Goal: Task Accomplishment & Management: Complete application form

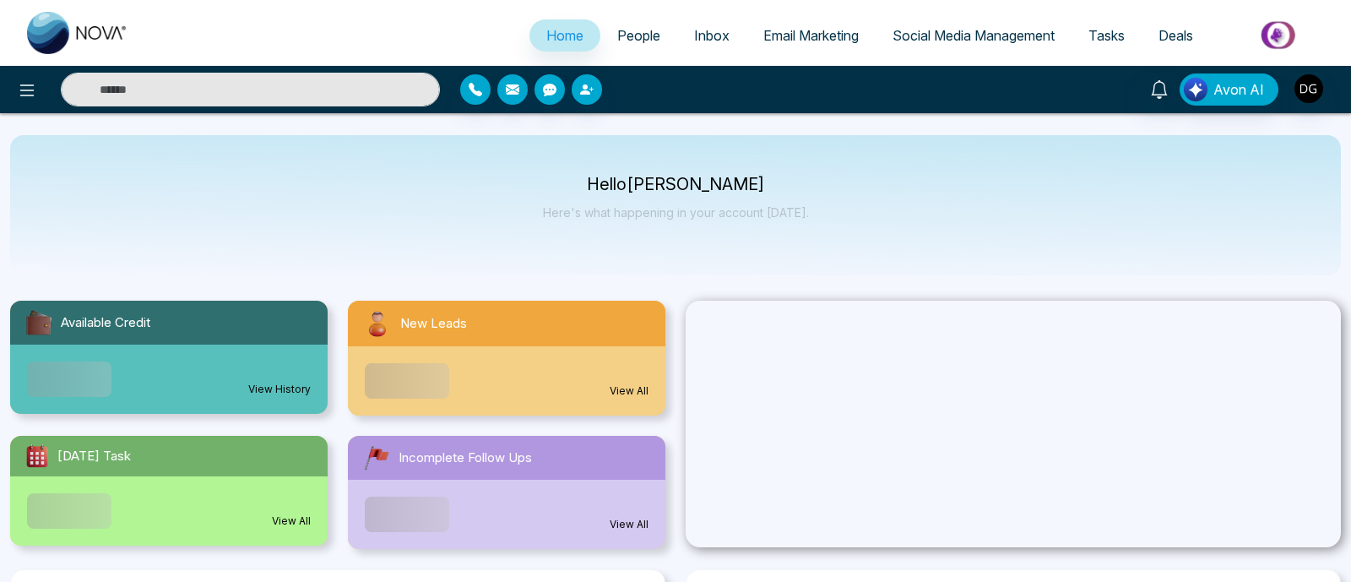
select select "*"
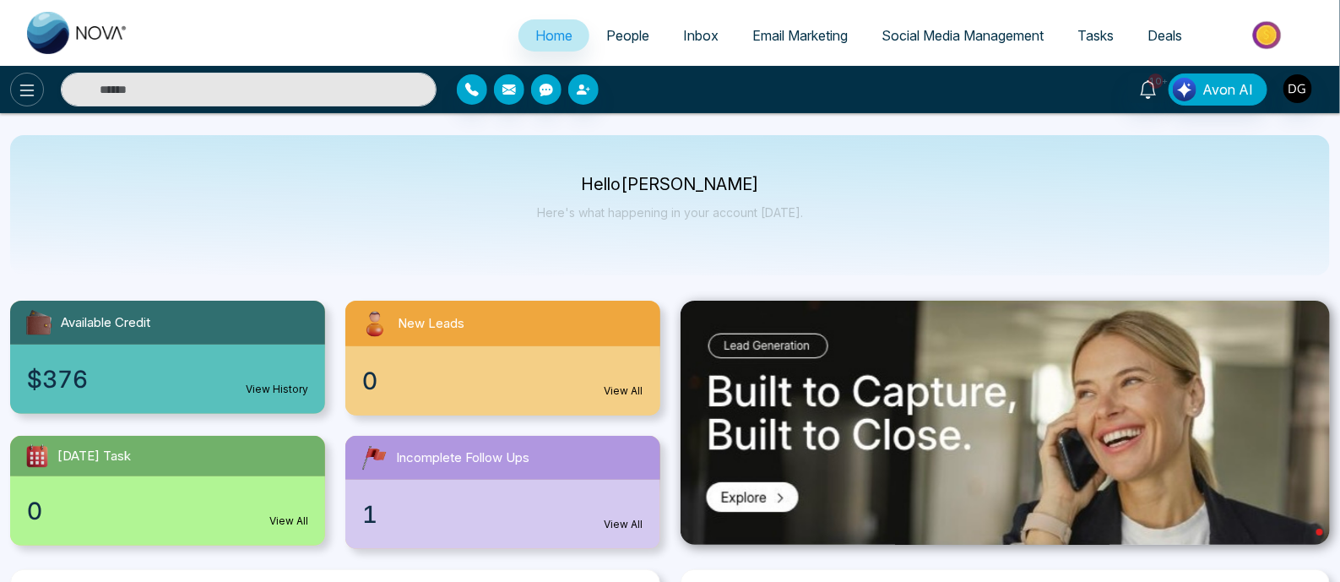
click at [21, 92] on icon at bounding box center [27, 90] width 20 height 20
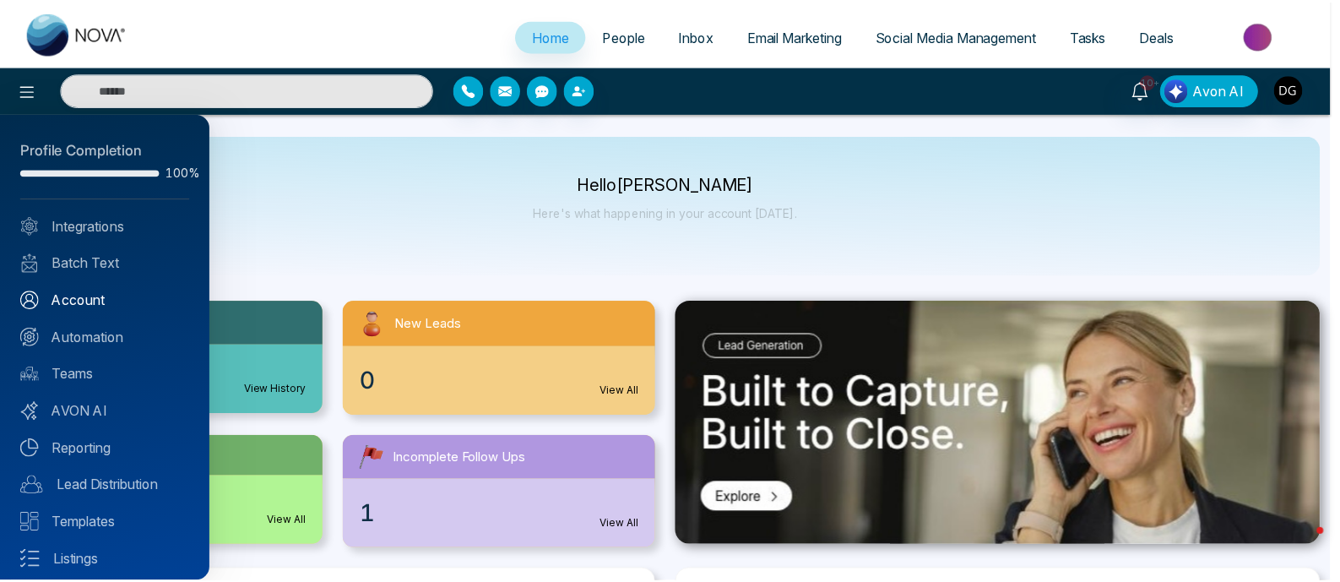
scroll to position [82, 0]
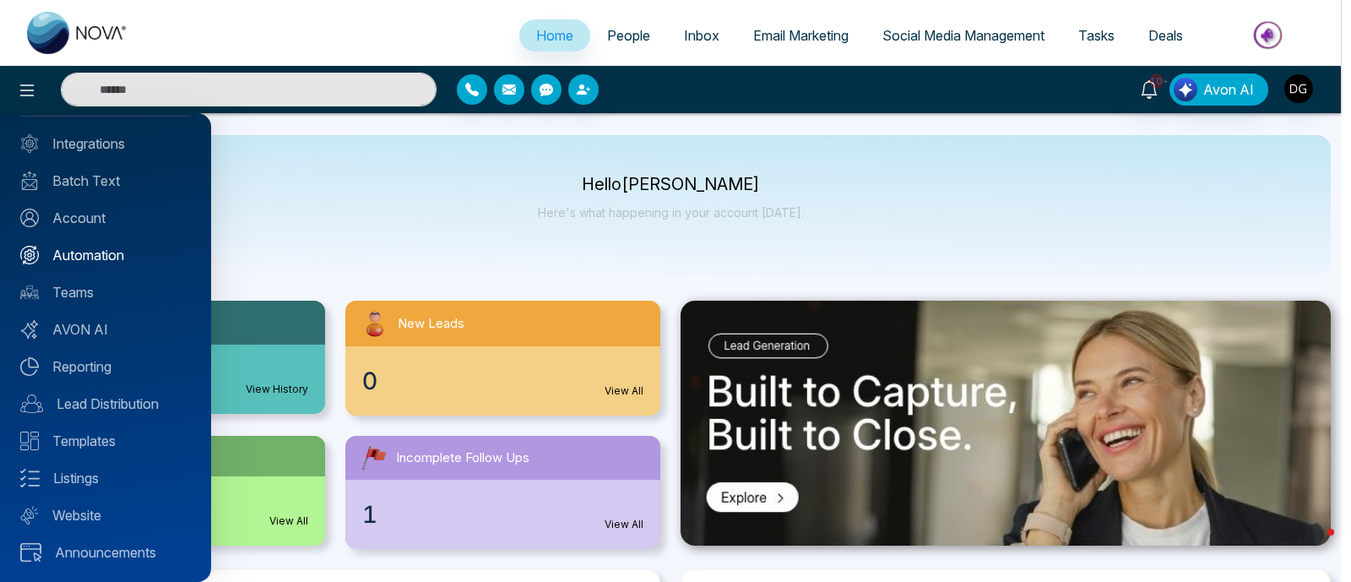
click at [106, 261] on link "Automation" at bounding box center [105, 255] width 171 height 20
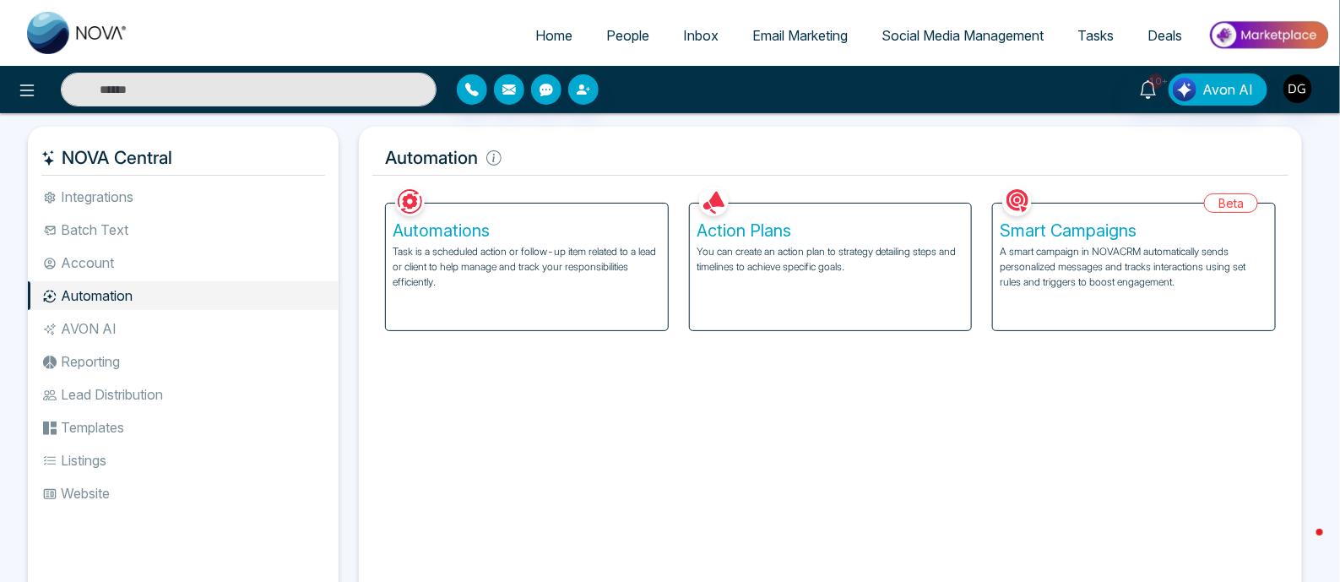
click at [746, 264] on p "You can create an action plan to strategy detailing steps and timelines to achi…" at bounding box center [831, 259] width 269 height 30
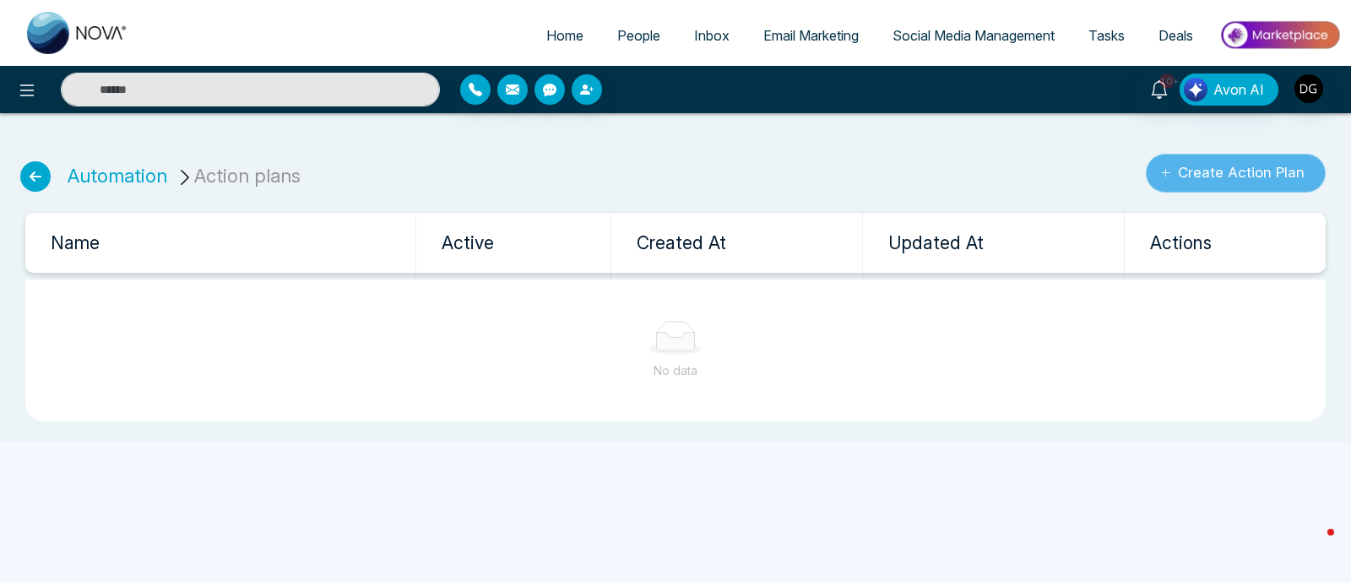
click at [1221, 177] on button "Create Action Plan" at bounding box center [1236, 173] width 180 height 39
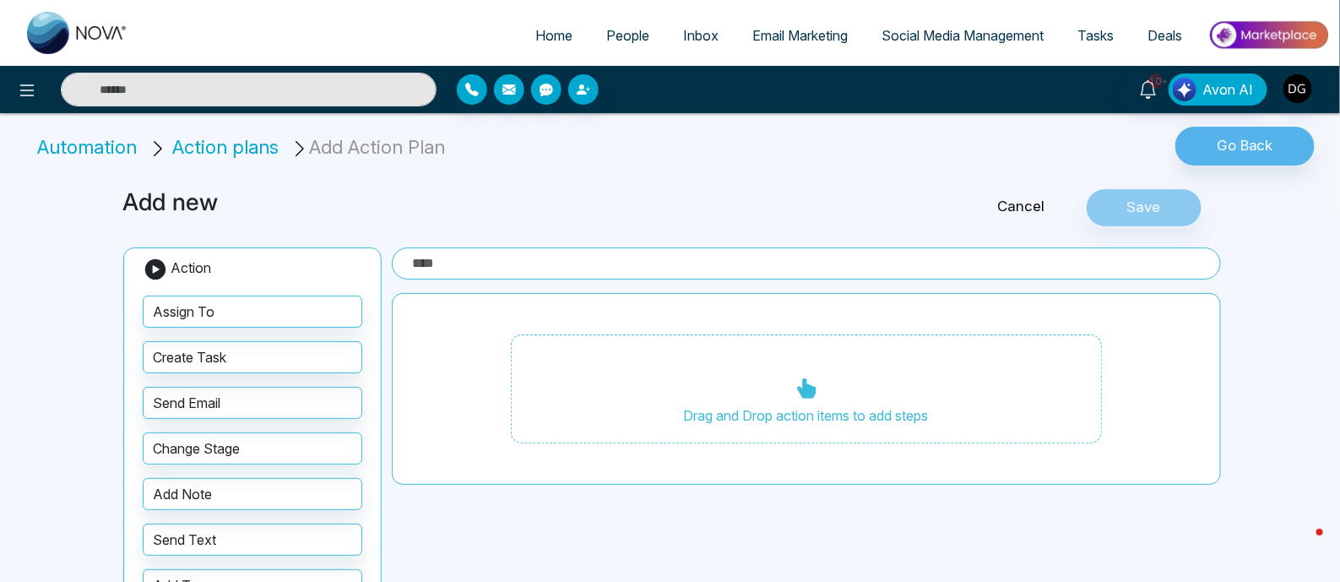
click at [549, 268] on input "text" at bounding box center [806, 263] width 829 height 32
type input "******"
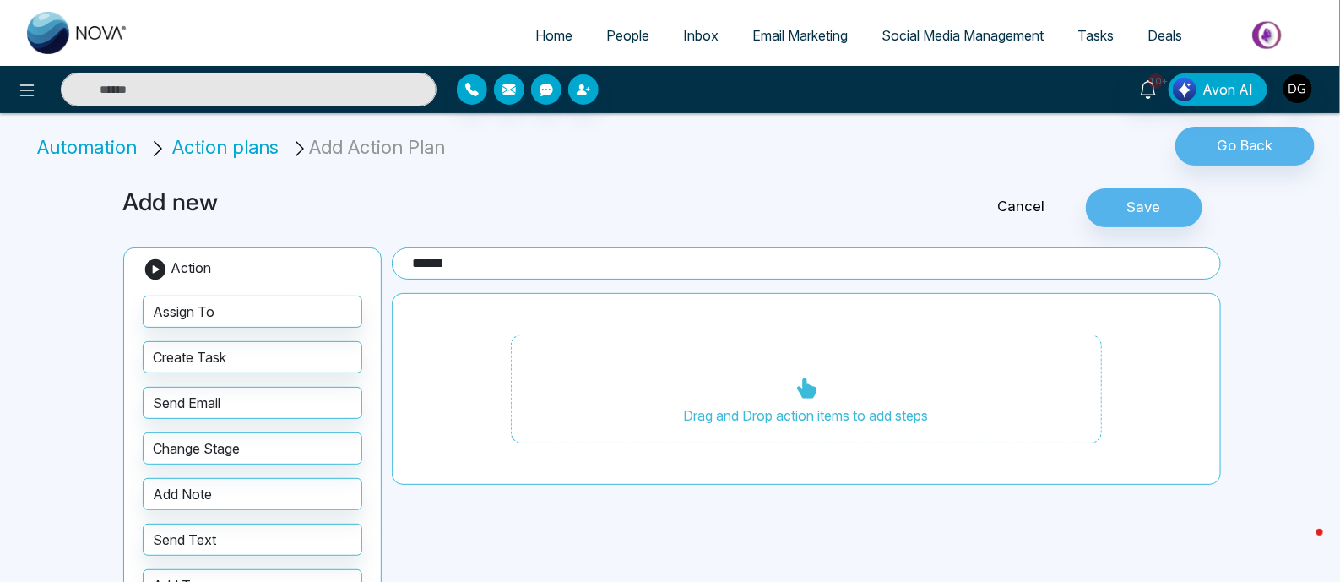
click at [535, 35] on span "Home" at bounding box center [553, 35] width 37 height 17
select select "*"
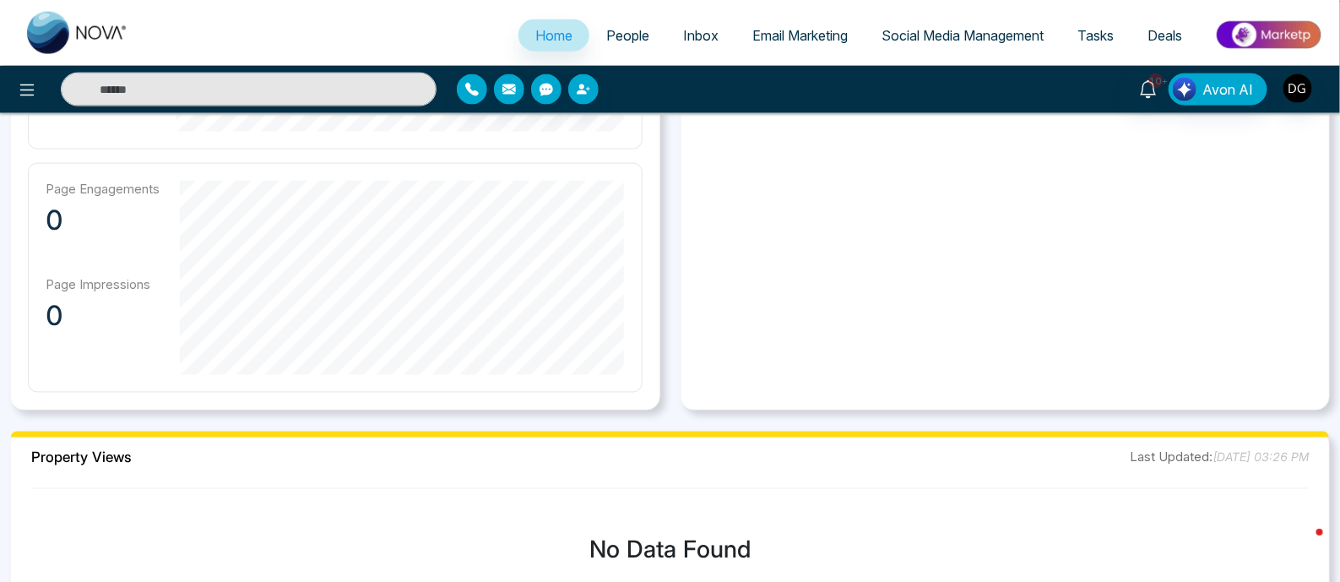
scroll to position [918, 0]
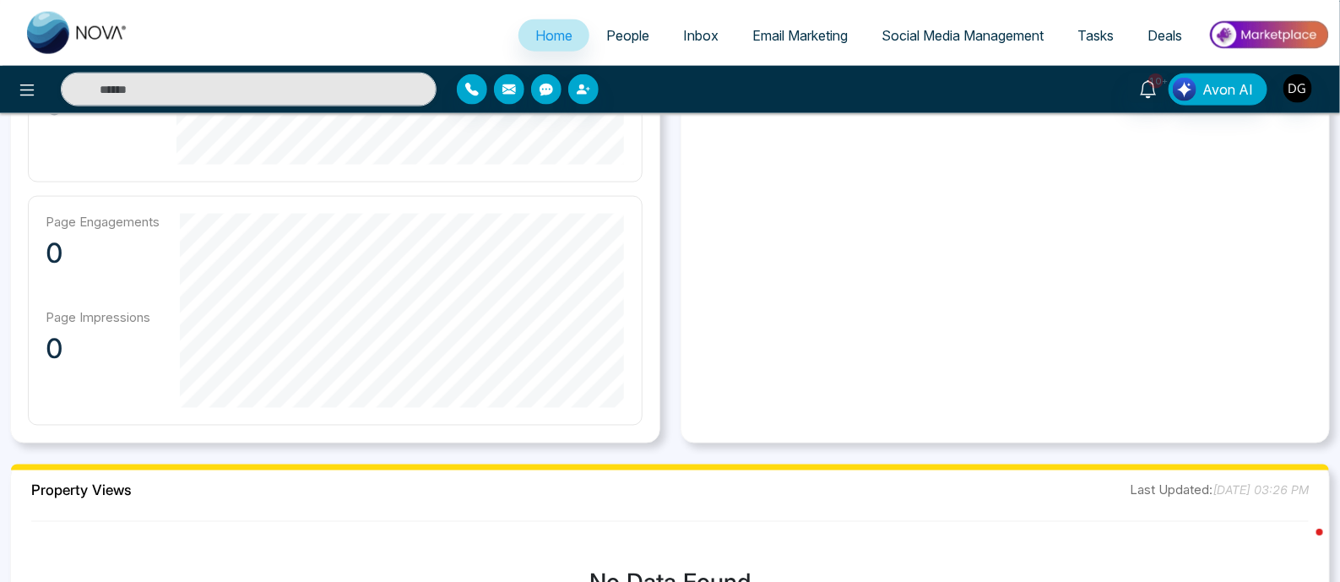
click at [1088, 39] on span "Tasks" at bounding box center [1096, 35] width 36 height 17
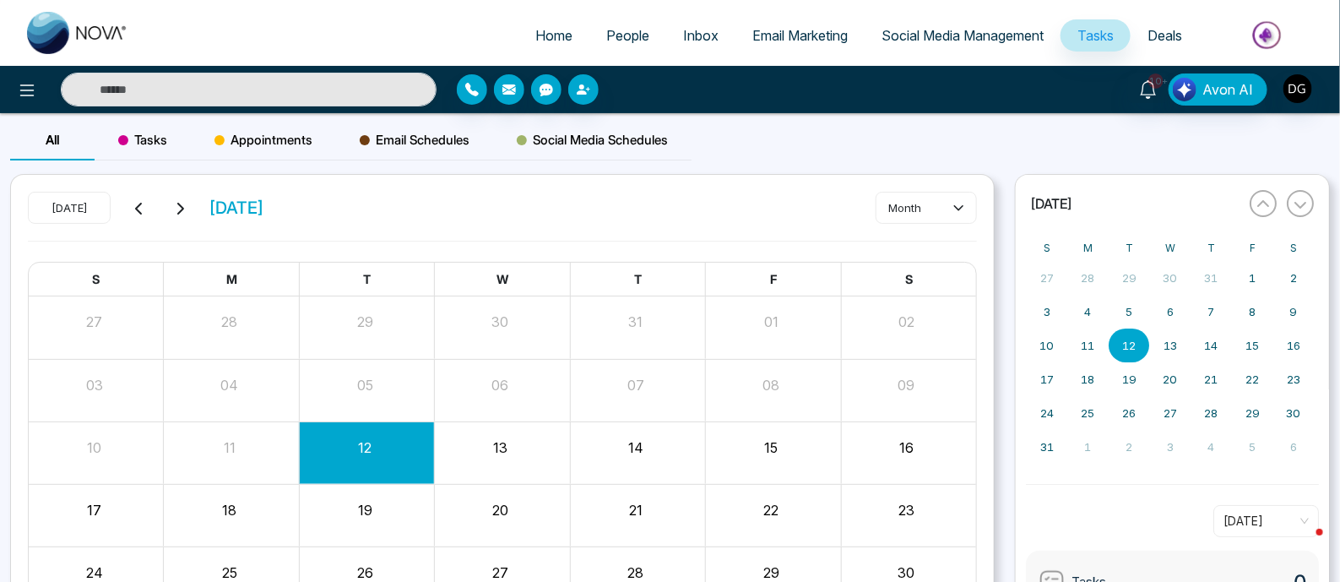
click at [530, 453] on div "13" at bounding box center [500, 444] width 131 height 25
click at [519, 448] on div "13" at bounding box center [500, 444] width 131 height 25
click at [151, 147] on span "Tasks" at bounding box center [142, 140] width 49 height 20
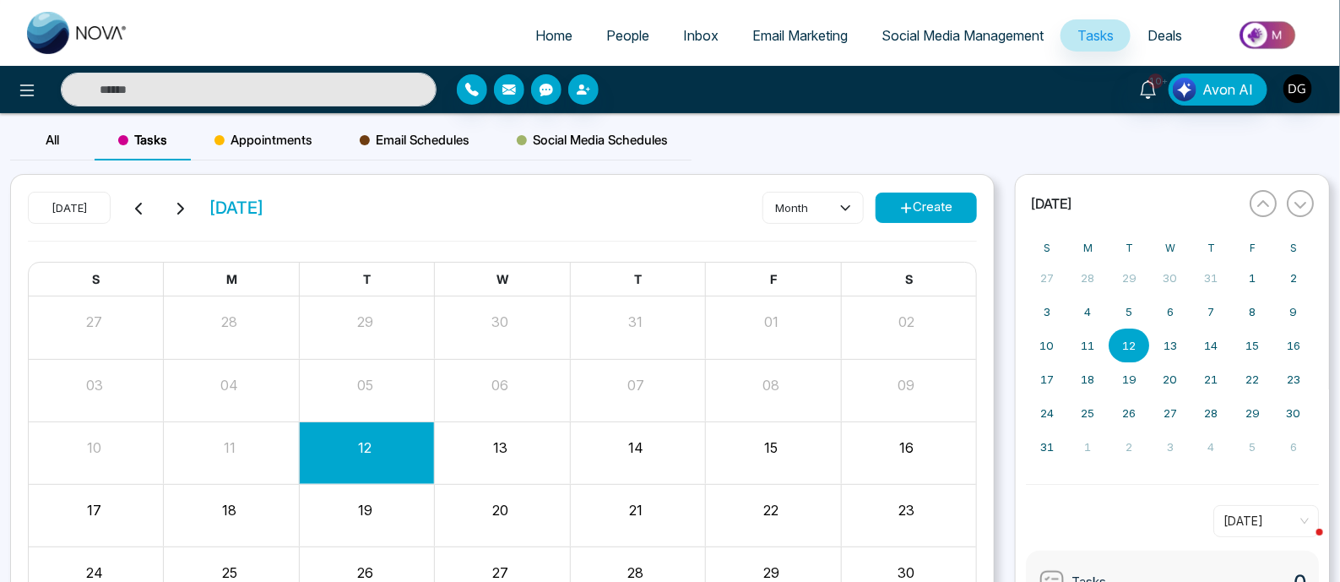
click at [528, 441] on div "13" at bounding box center [500, 444] width 131 height 25
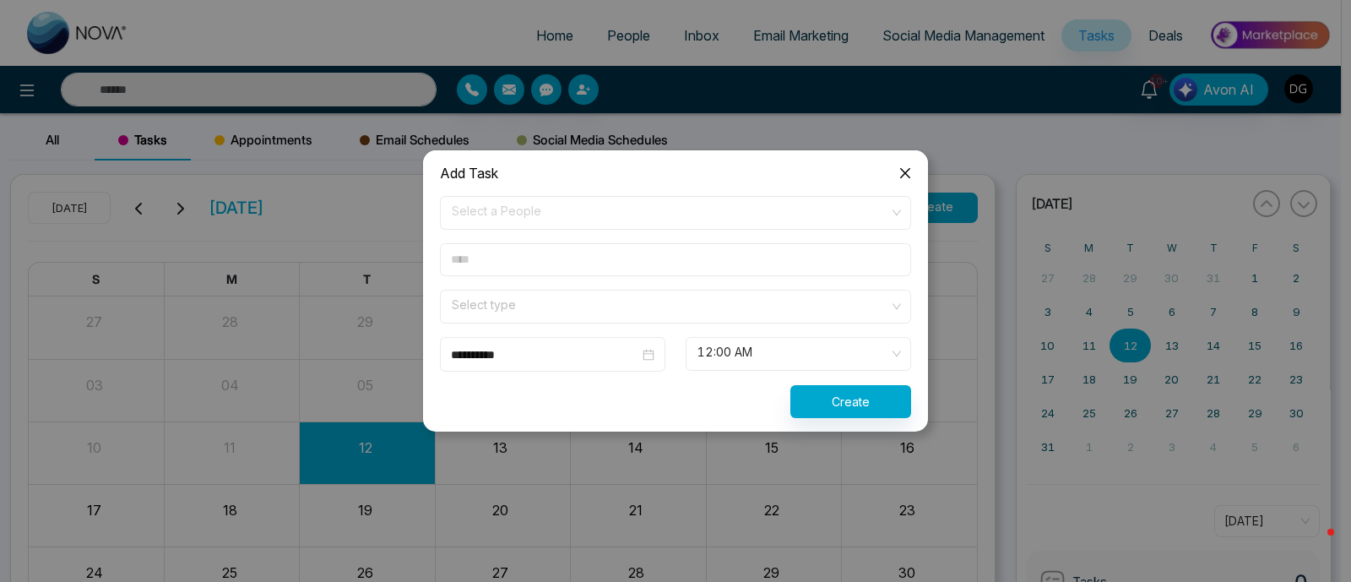
click at [604, 220] on span "Select a People" at bounding box center [676, 212] width 448 height 29
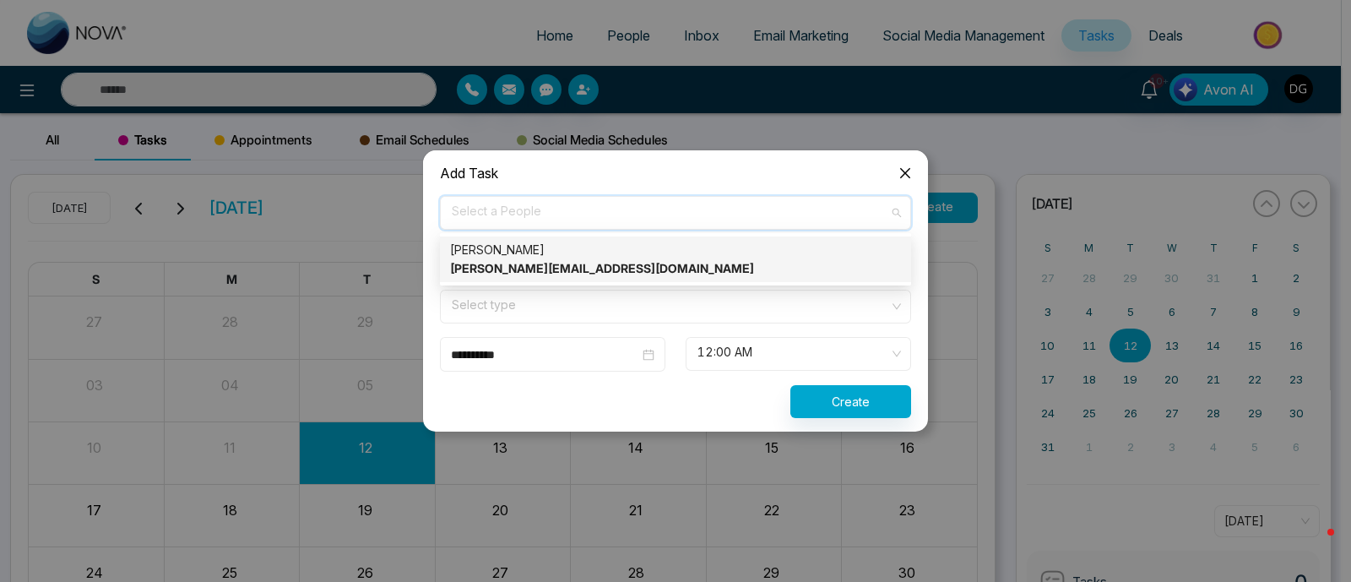
click at [586, 247] on div "[PERSON_NAME] [PERSON_NAME][EMAIL_ADDRESS][DOMAIN_NAME]" at bounding box center [675, 259] width 451 height 37
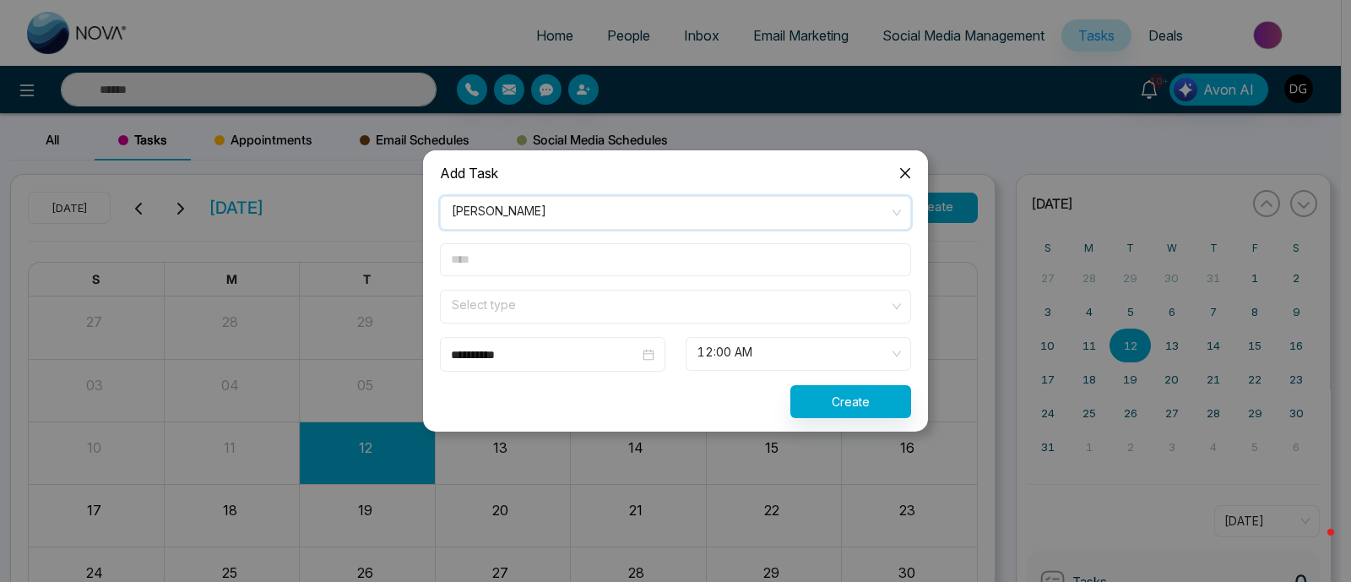
click at [541, 266] on input "text" at bounding box center [675, 259] width 471 height 33
type input "****"
click at [709, 293] on input "search" at bounding box center [669, 303] width 439 height 25
click at [742, 222] on div "[PERSON_NAME] [PERSON_NAME][EMAIL_ADDRESS][DOMAIN_NAME]" at bounding box center [668, 223] width 432 height 51
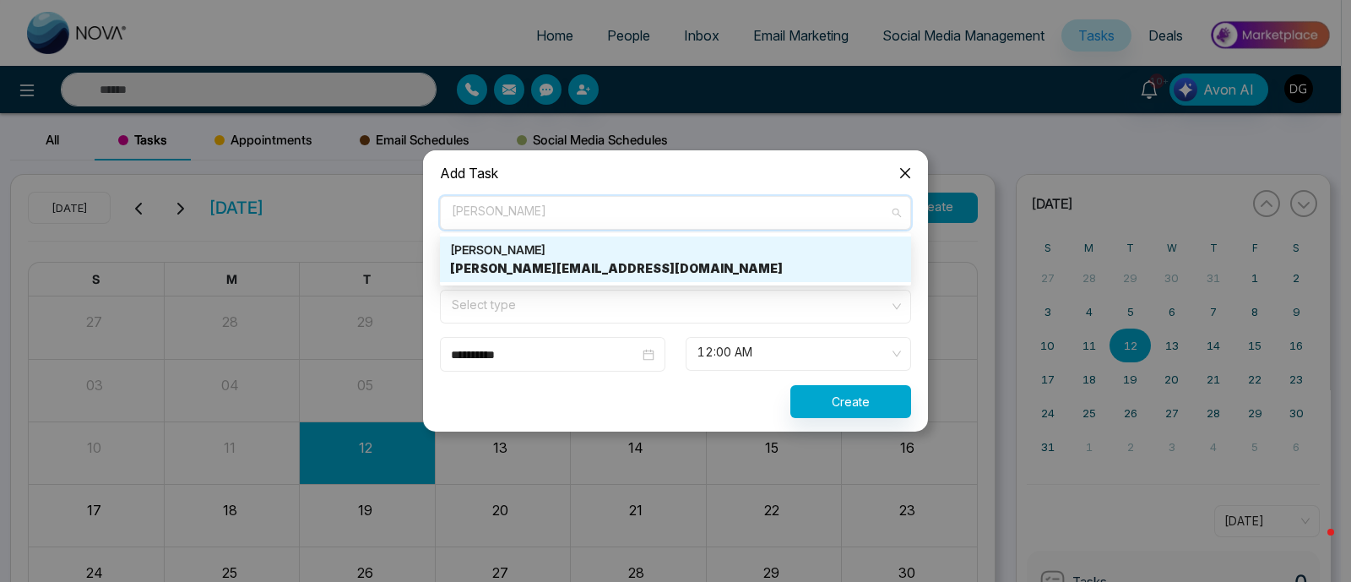
click at [798, 269] on div "[PERSON_NAME] [PERSON_NAME][EMAIL_ADDRESS][DOMAIN_NAME]" at bounding box center [675, 259] width 451 height 37
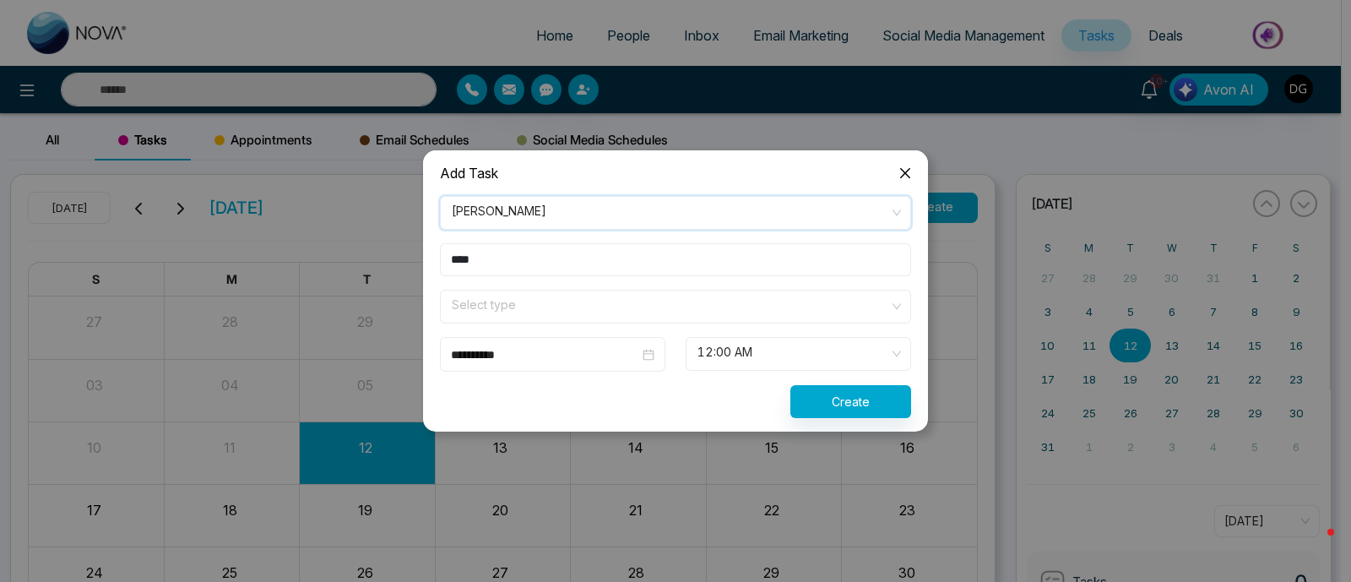
click at [828, 307] on input "search" at bounding box center [669, 303] width 439 height 25
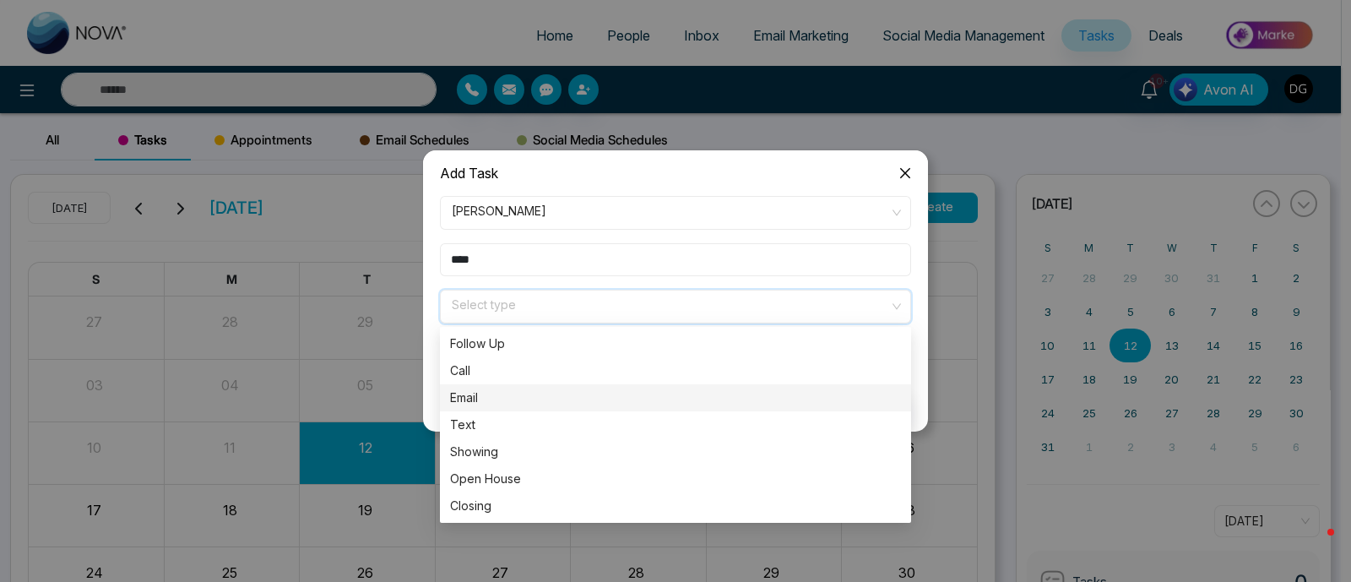
click at [599, 396] on div "Email" at bounding box center [675, 398] width 451 height 19
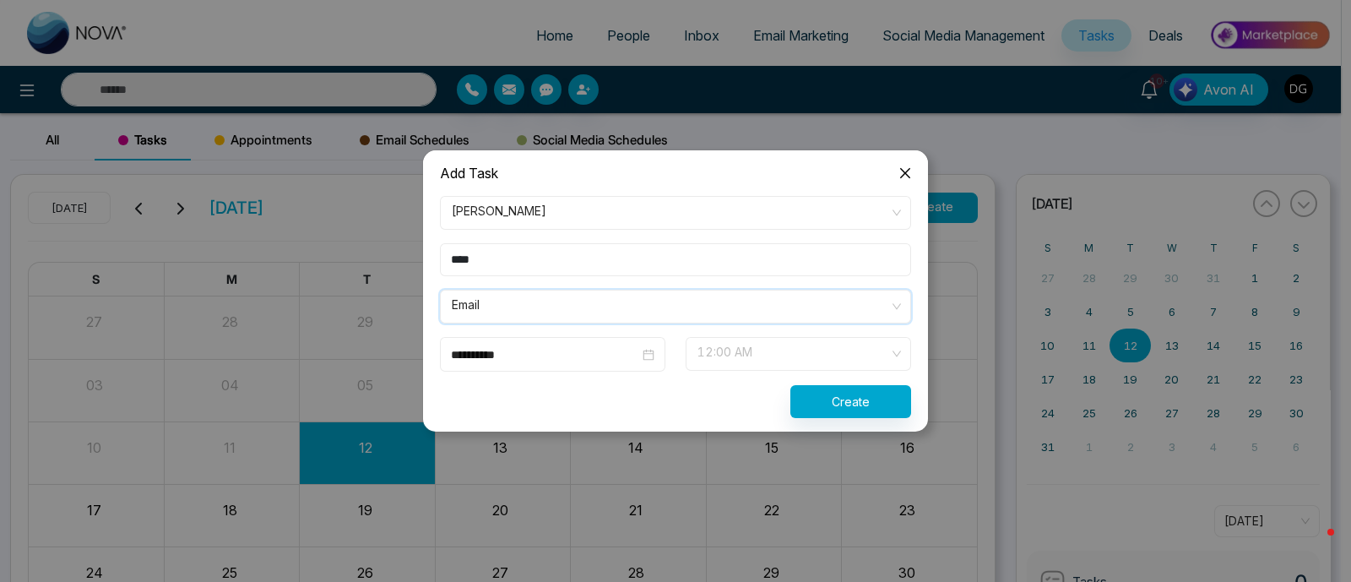
click at [832, 358] on span "12:00 AM" at bounding box center [799, 354] width 202 height 29
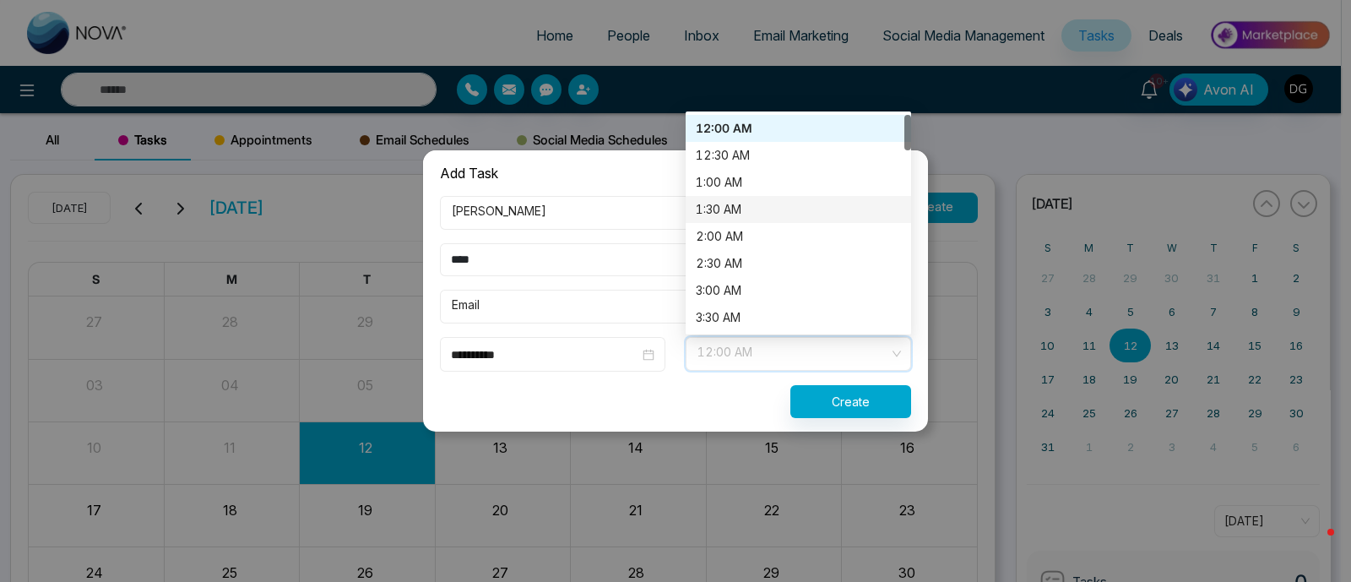
click at [743, 212] on div "1:30 AM" at bounding box center [798, 209] width 205 height 19
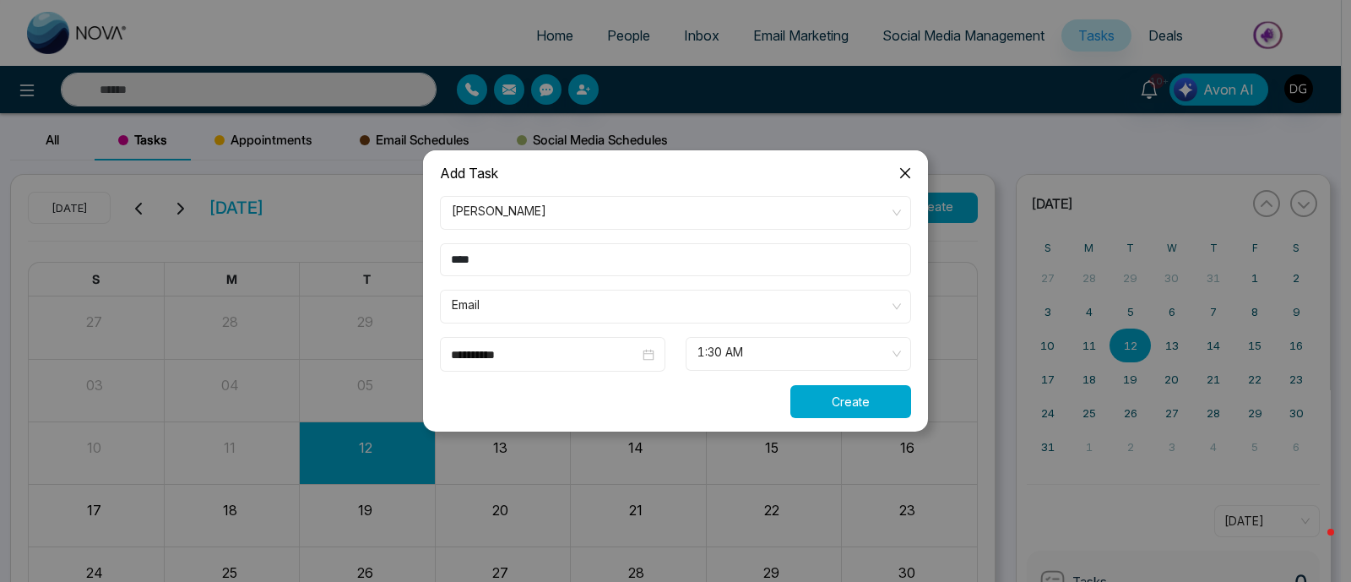
click at [820, 405] on button "Create" at bounding box center [851, 401] width 121 height 33
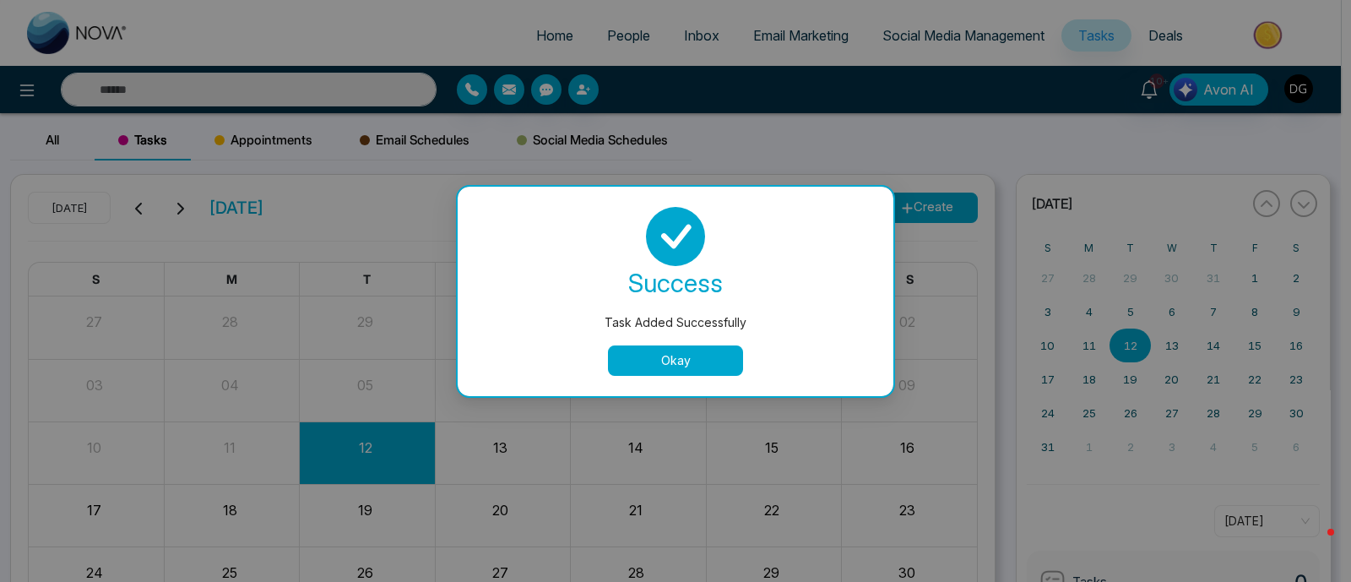
click at [671, 357] on button "Okay" at bounding box center [675, 360] width 135 height 30
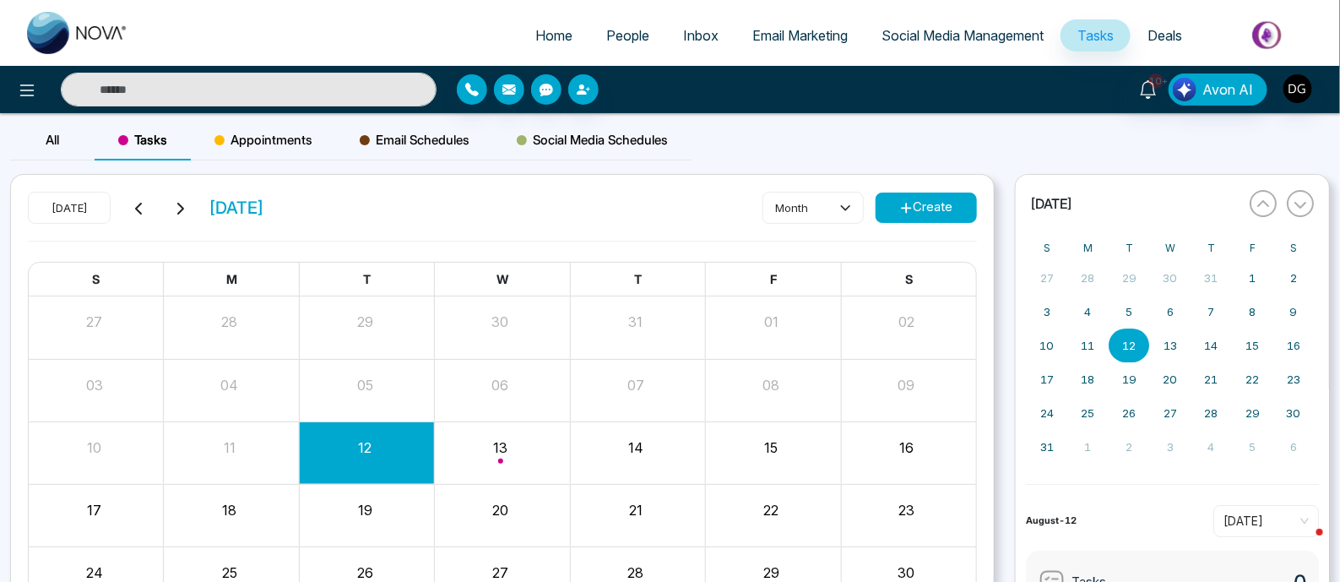
click at [924, 215] on button "Create" at bounding box center [926, 208] width 101 height 30
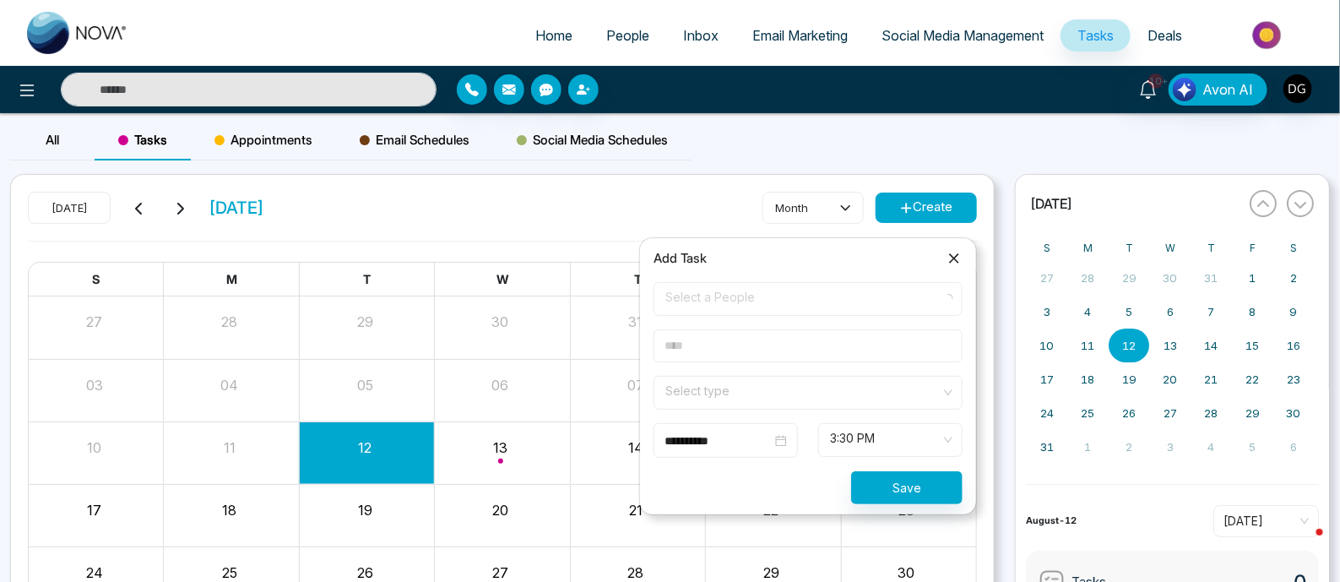
click at [769, 302] on span "Select a People" at bounding box center [808, 299] width 285 height 29
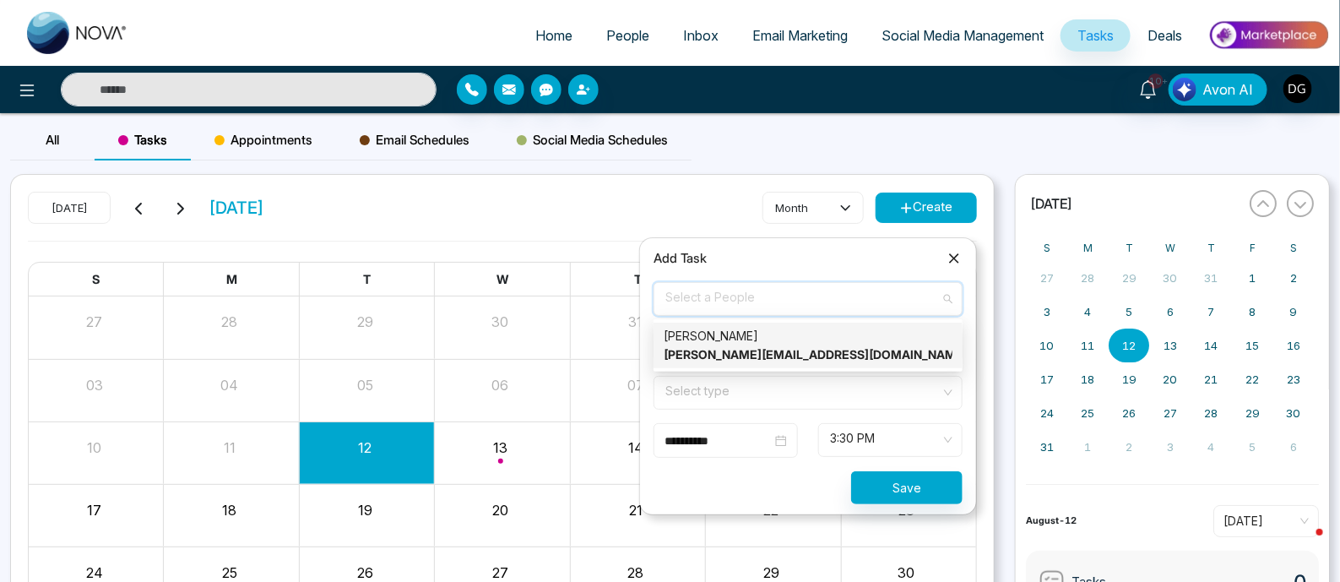
click at [757, 351] on strong "[PERSON_NAME][EMAIL_ADDRESS][DOMAIN_NAME]" at bounding box center [816, 354] width 304 height 14
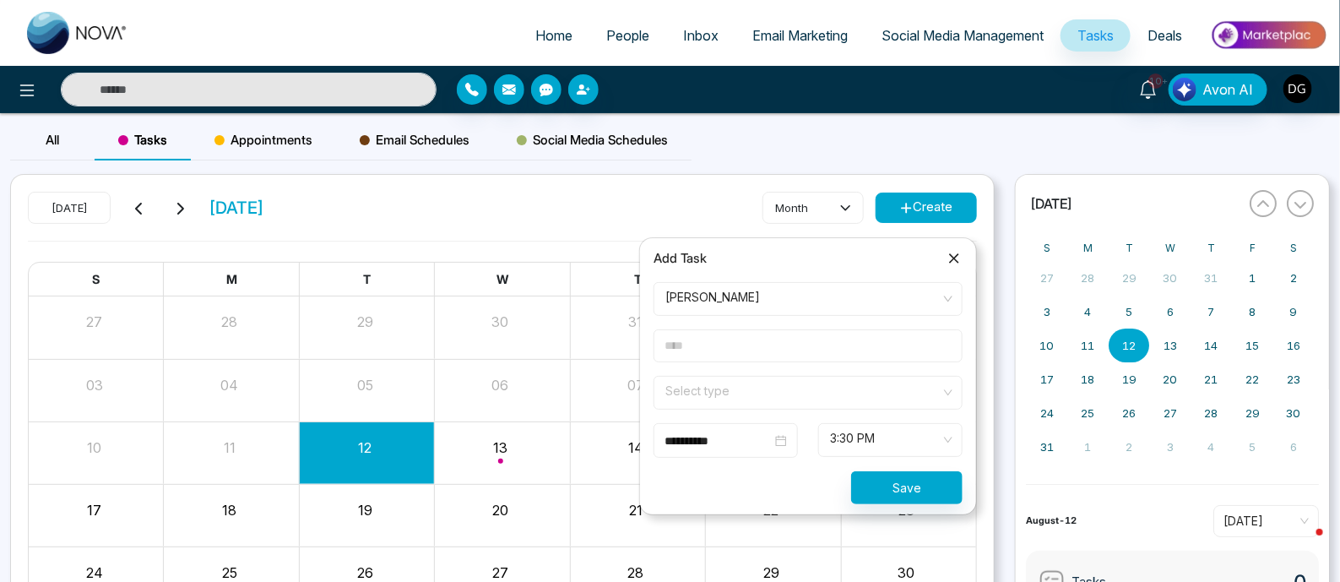
click at [752, 342] on input "text" at bounding box center [808, 345] width 309 height 33
click at [803, 337] on input "****" at bounding box center [808, 345] width 309 height 33
type input "*********"
click at [775, 402] on span at bounding box center [802, 393] width 277 height 32
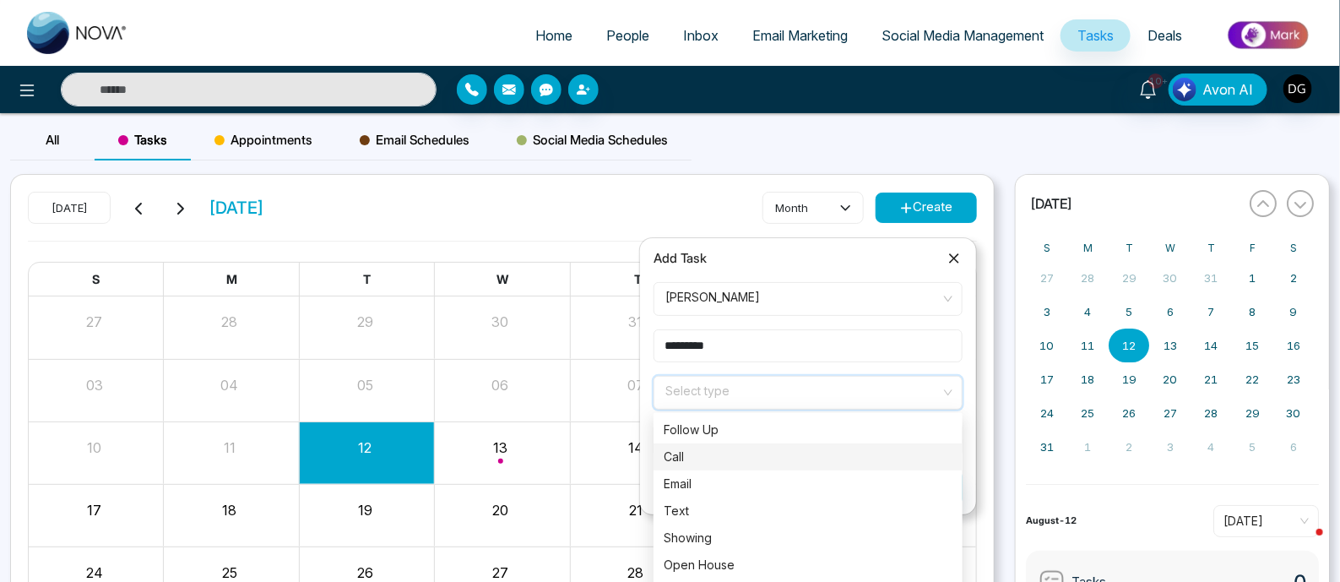
drag, startPoint x: 687, startPoint y: 451, endPoint x: 769, endPoint y: 409, distance: 92.2
click at [688, 451] on div "Call" at bounding box center [808, 457] width 289 height 19
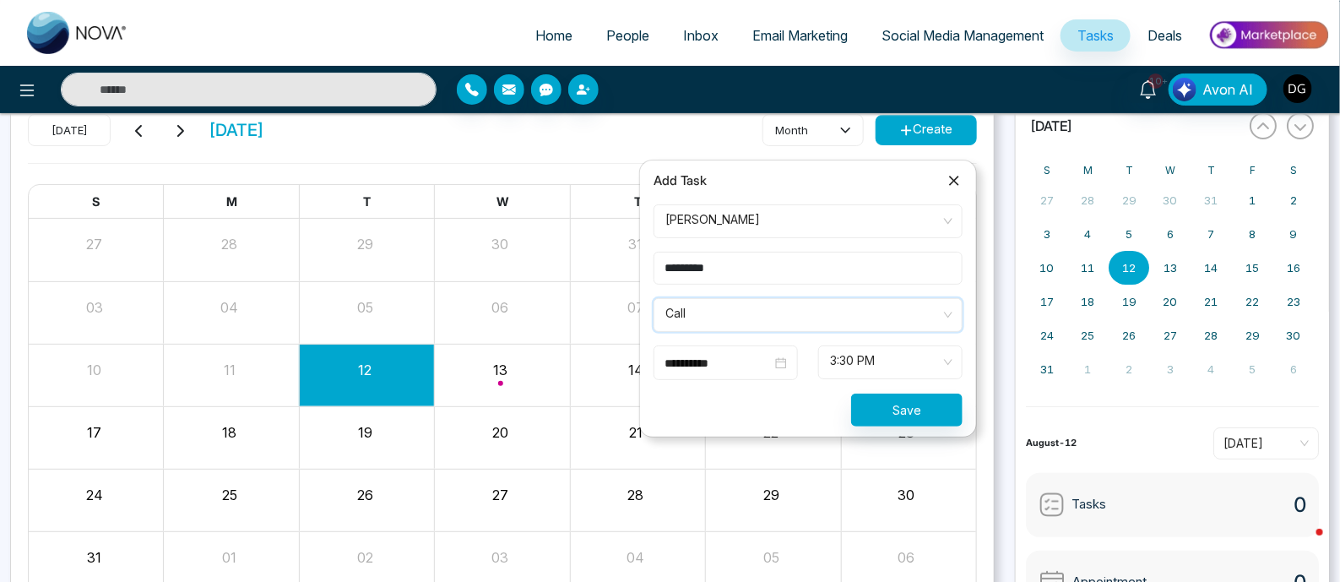
scroll to position [167, 0]
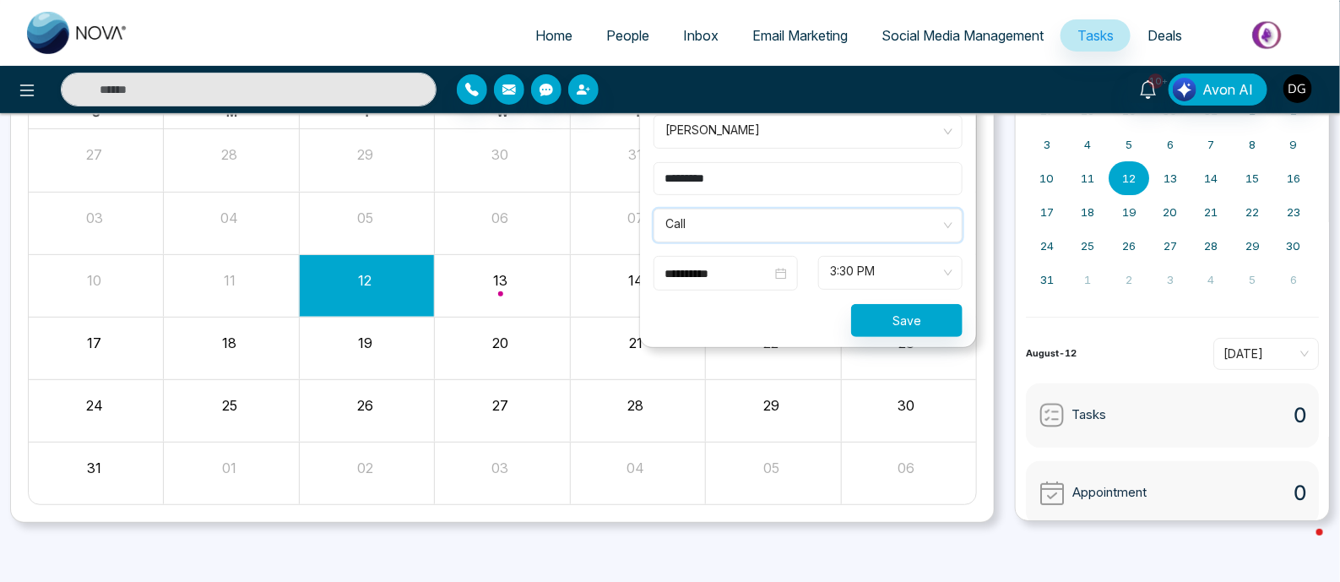
click at [898, 274] on span "3:30 PM" at bounding box center [890, 272] width 121 height 29
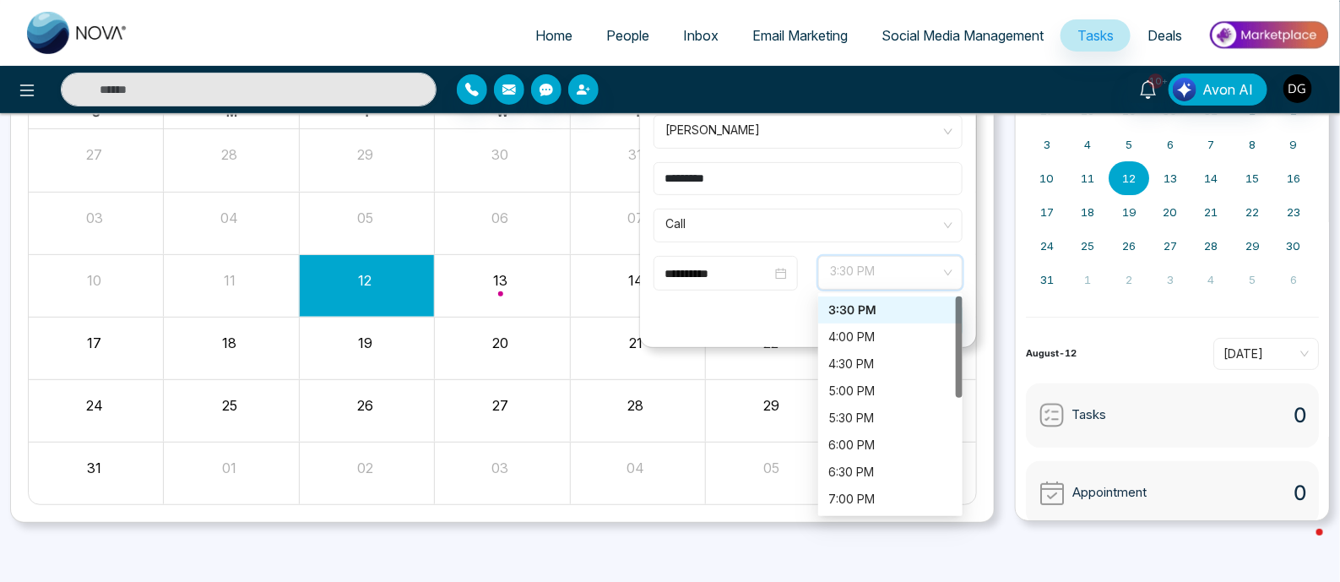
click at [714, 268] on input "**********" at bounding box center [718, 273] width 107 height 19
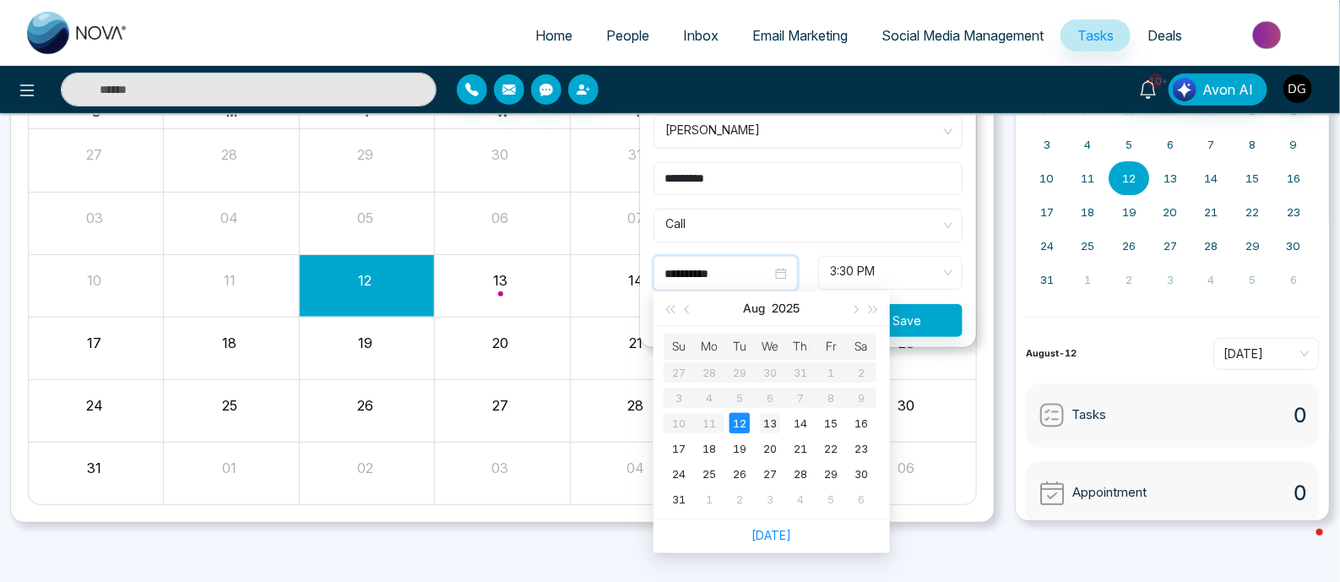
type input "**********"
click at [774, 416] on div "13" at bounding box center [770, 423] width 20 height 20
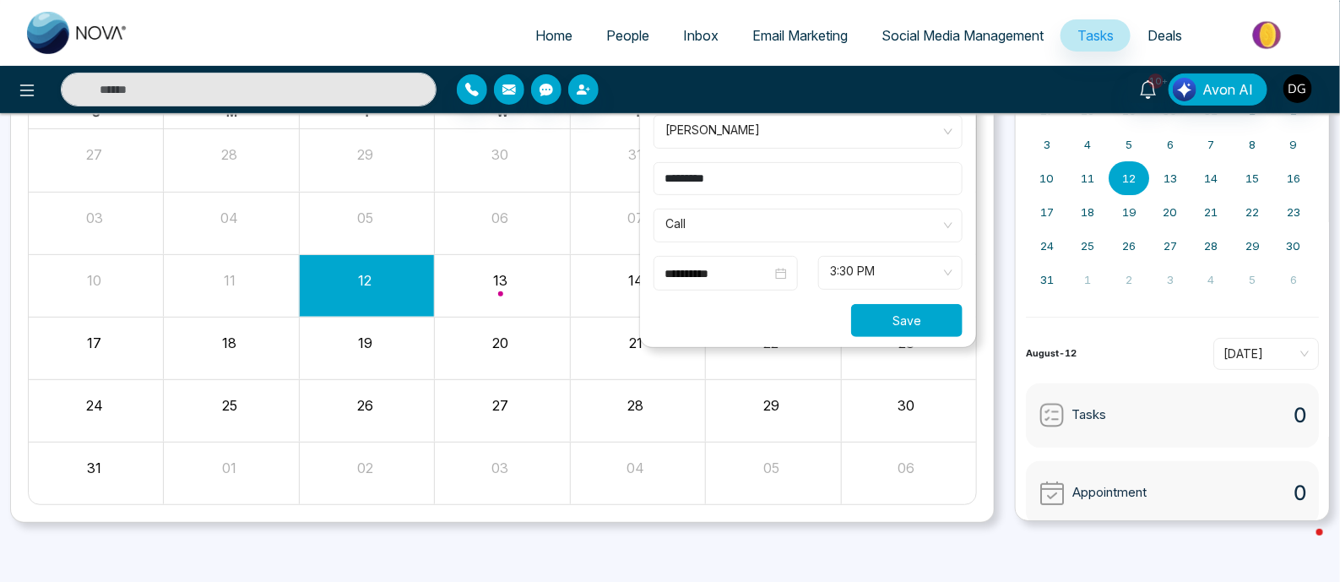
click at [879, 318] on button "Save" at bounding box center [906, 320] width 111 height 33
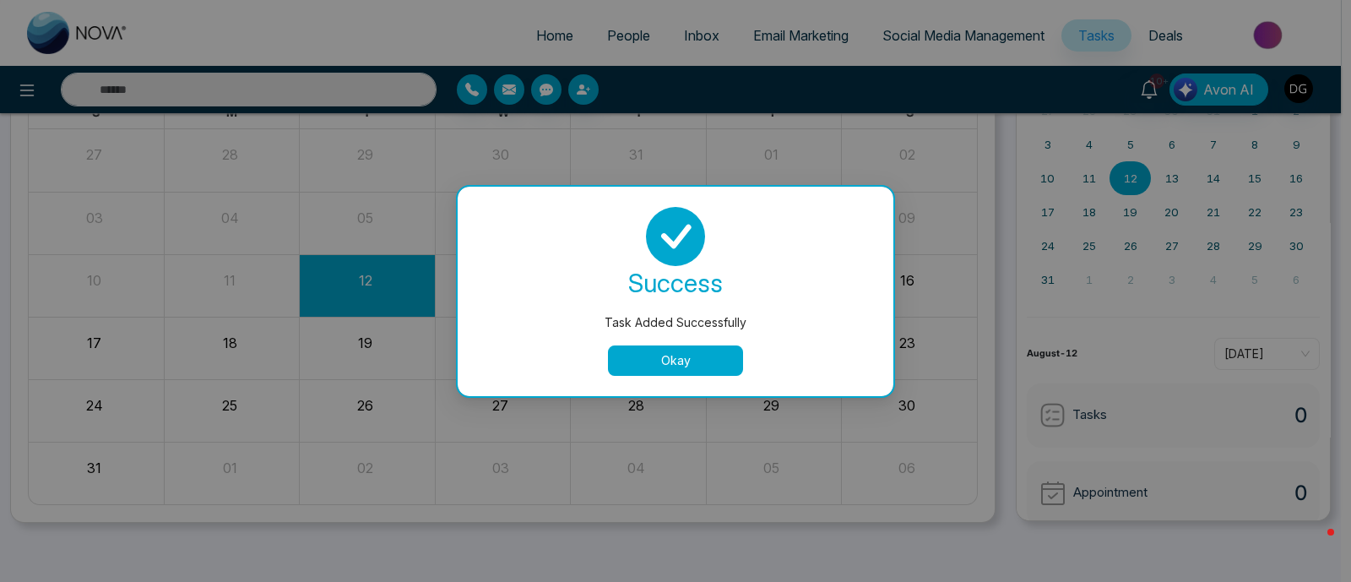
click at [698, 368] on button "Okay" at bounding box center [675, 360] width 135 height 30
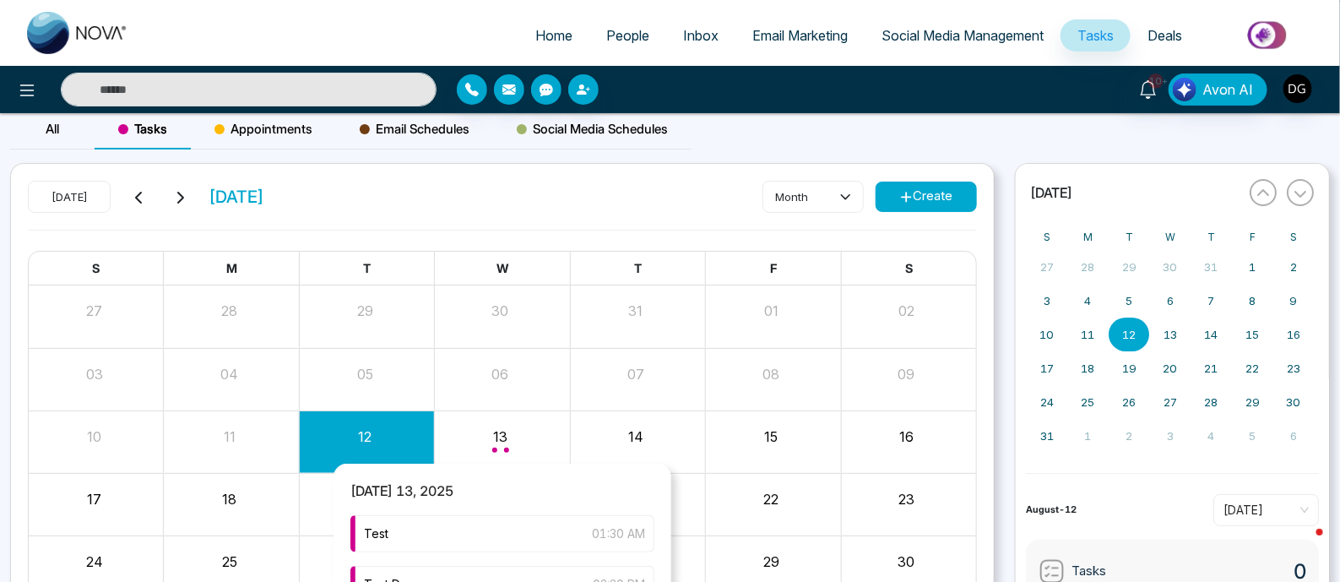
scroll to position [0, 0]
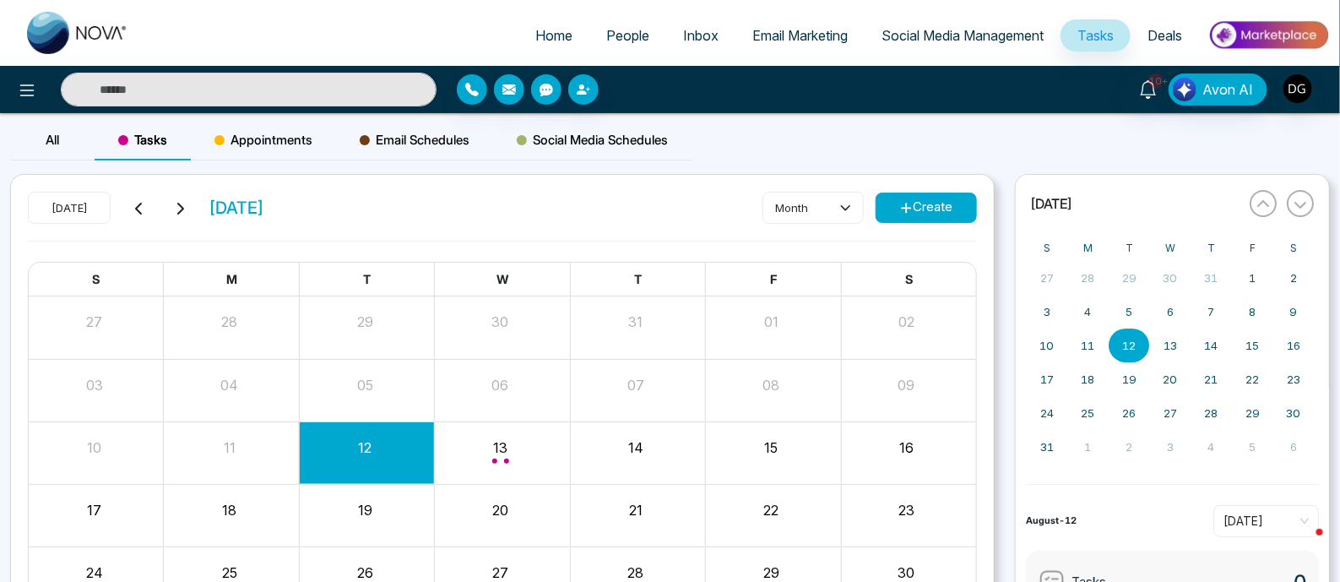
click at [632, 215] on div "[DATE] [DATE] month Create" at bounding box center [502, 216] width 949 height 49
click at [563, 37] on link "Home" at bounding box center [554, 35] width 71 height 32
select select "*"
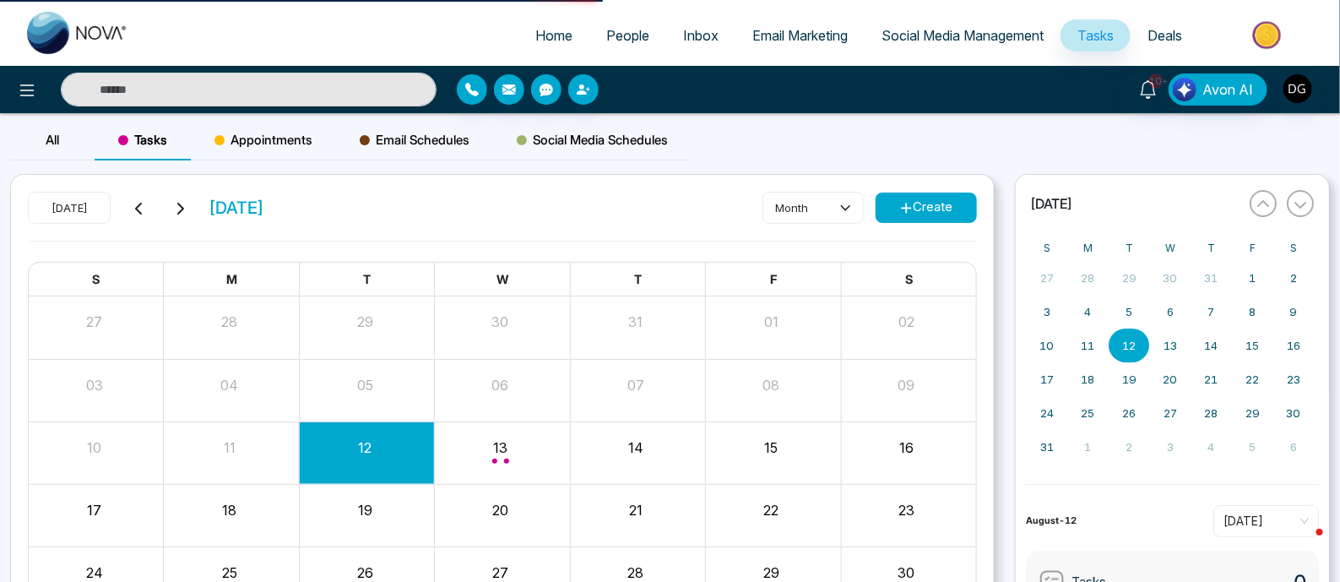
select select "*"
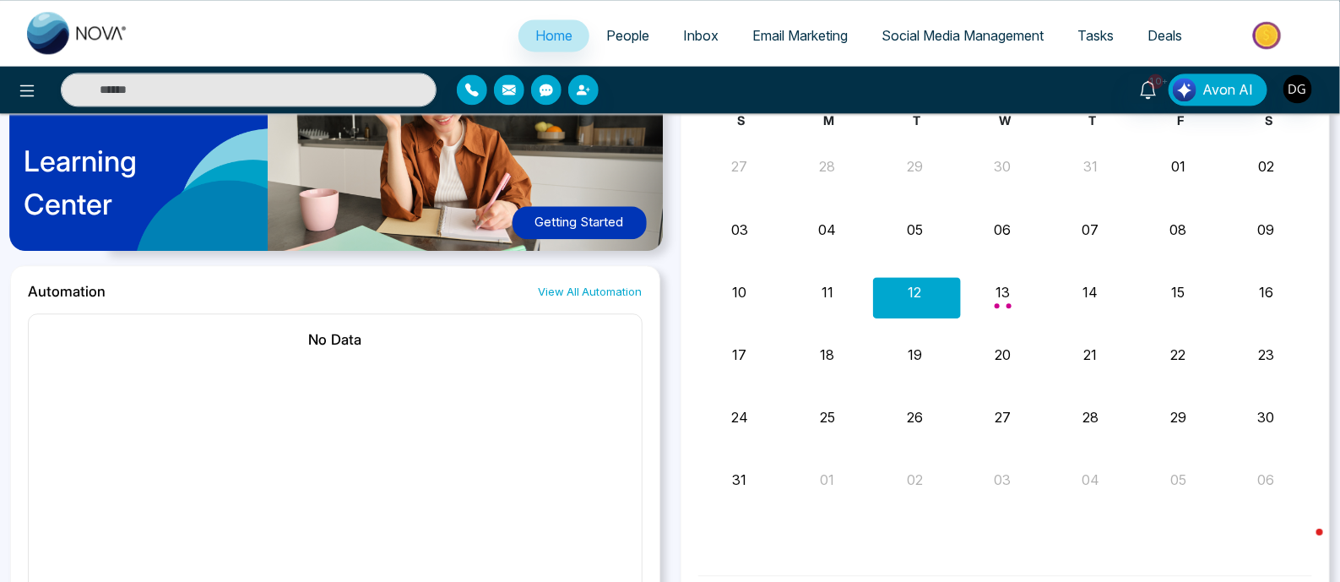
scroll to position [1562, 0]
click at [982, 382] on div "S M T W T F S 27 28 29 30 31 01 02 03 04 05 06 07 08 09 10 11 12 13 14 15 16 Te…" at bounding box center [1005, 332] width 615 height 443
click at [1009, 305] on span "Month View" at bounding box center [1009, 305] width 5 height 5
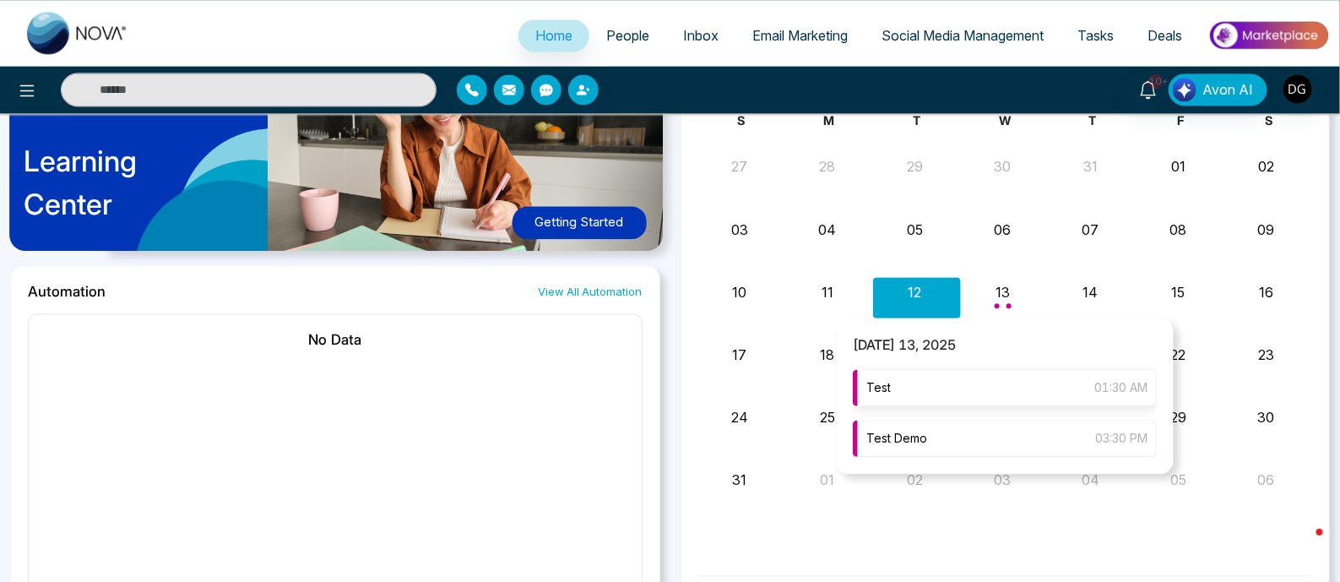
click at [997, 389] on div "Test 01:30 AM" at bounding box center [1005, 387] width 304 height 37
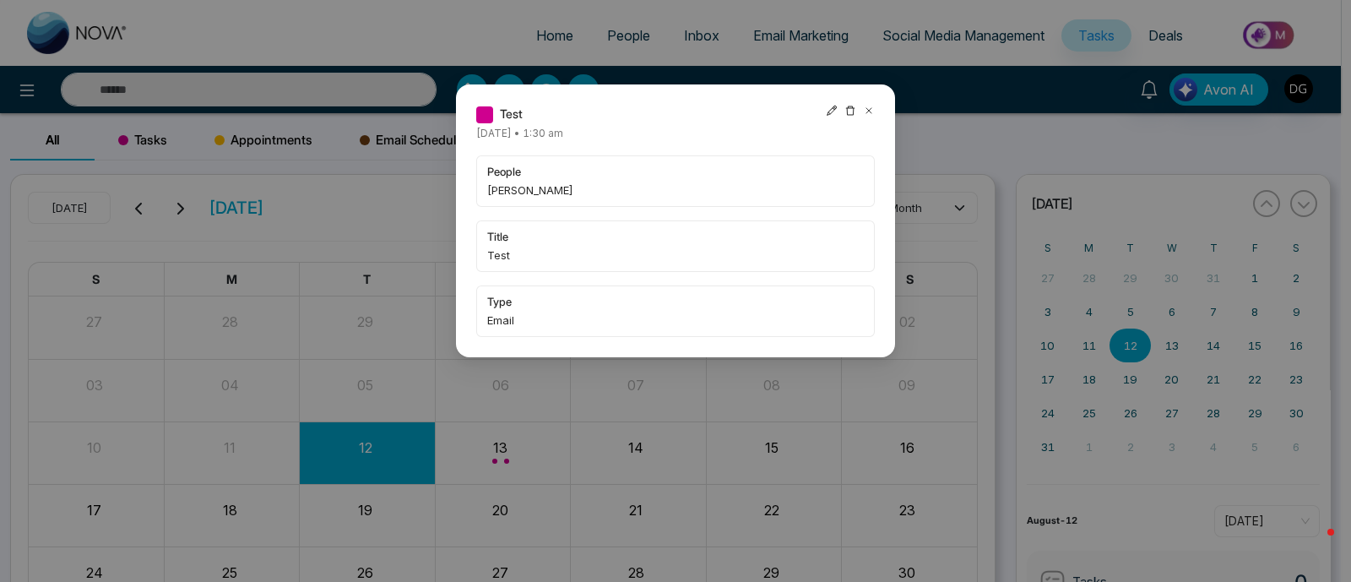
click at [974, 148] on div "Test [DATE] • 1:30 am people [PERSON_NAME] title Test type Email" at bounding box center [675, 291] width 1351 height 582
click at [867, 107] on icon at bounding box center [869, 111] width 12 height 12
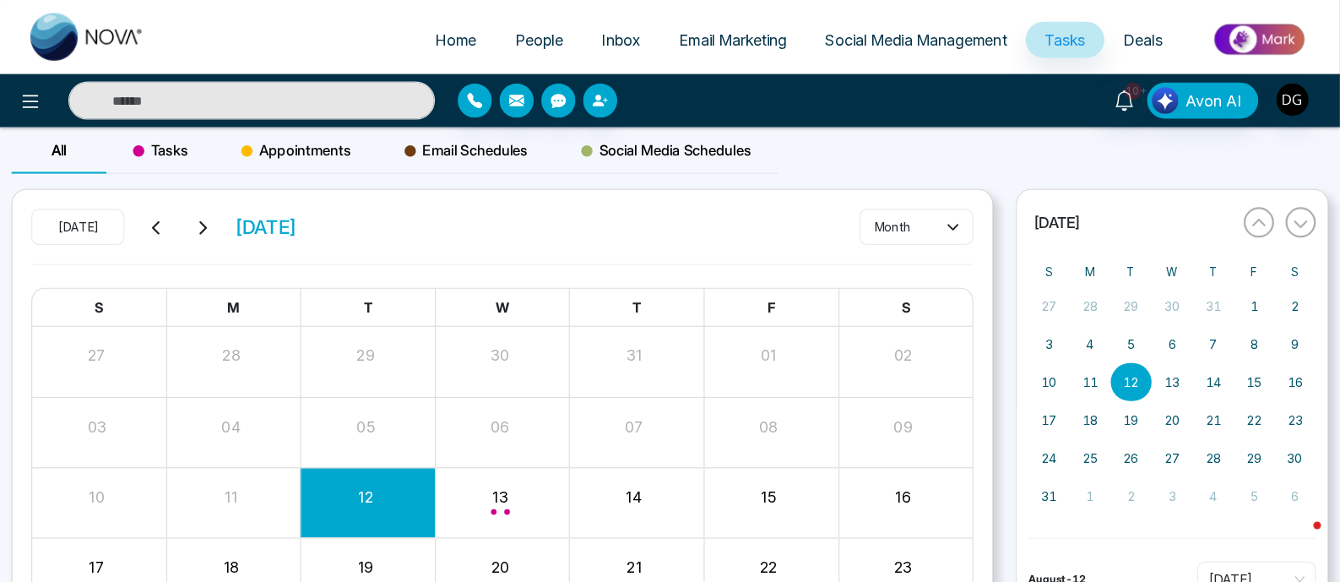
scroll to position [6, 0]
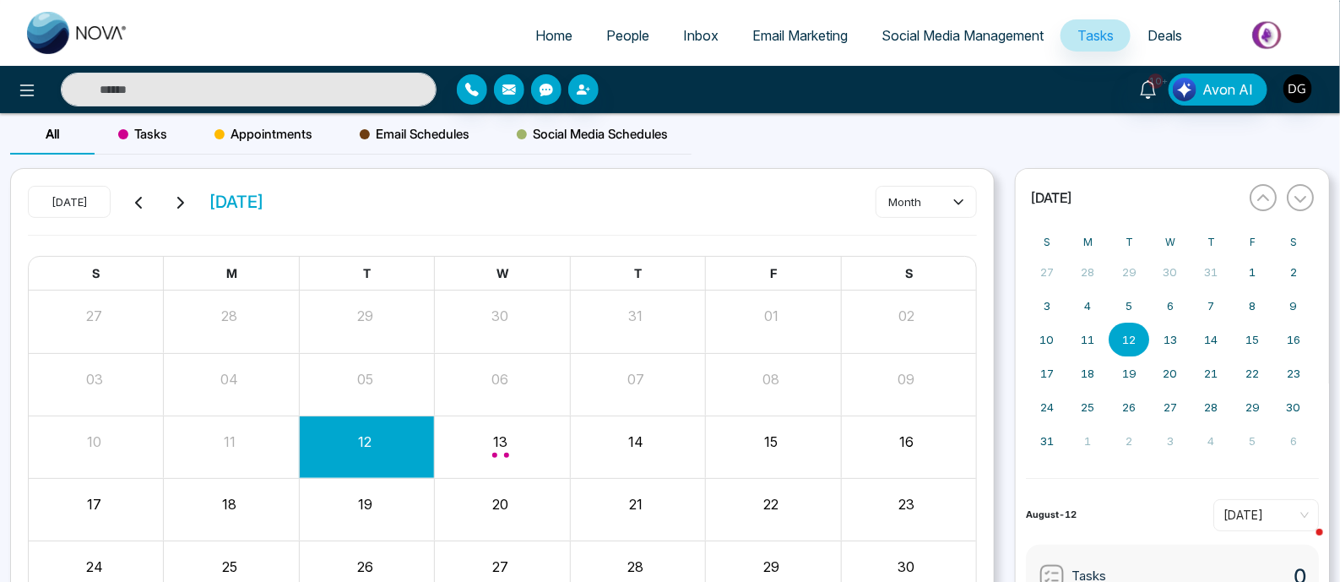
click at [551, 32] on span "Home" at bounding box center [553, 35] width 37 height 17
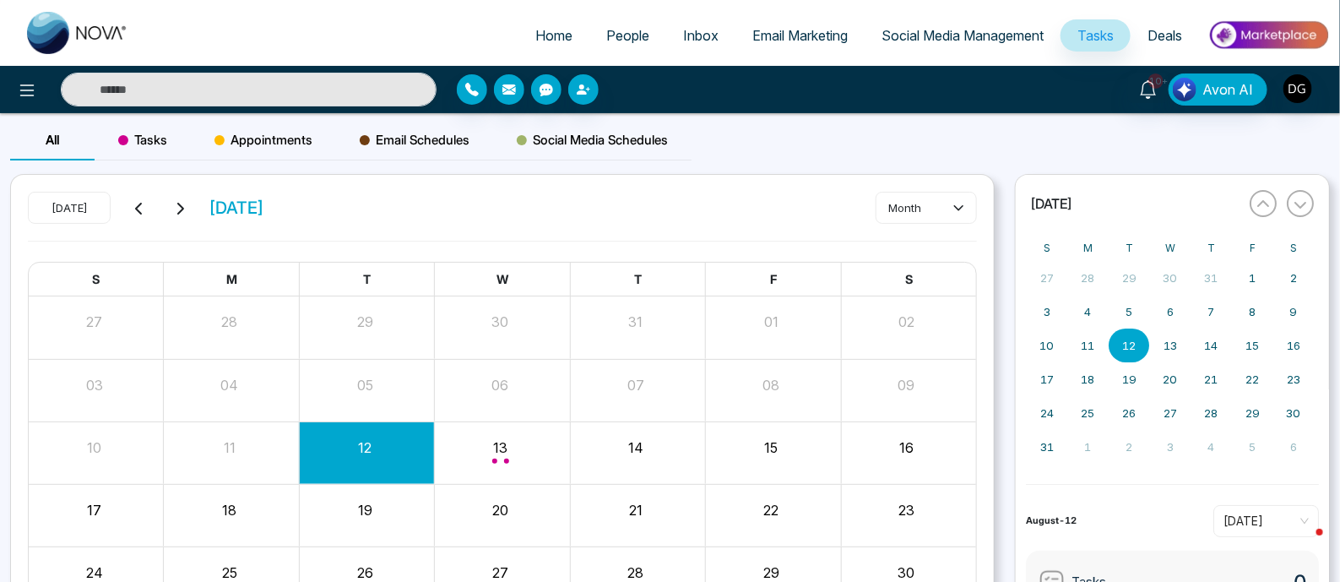
select select "*"
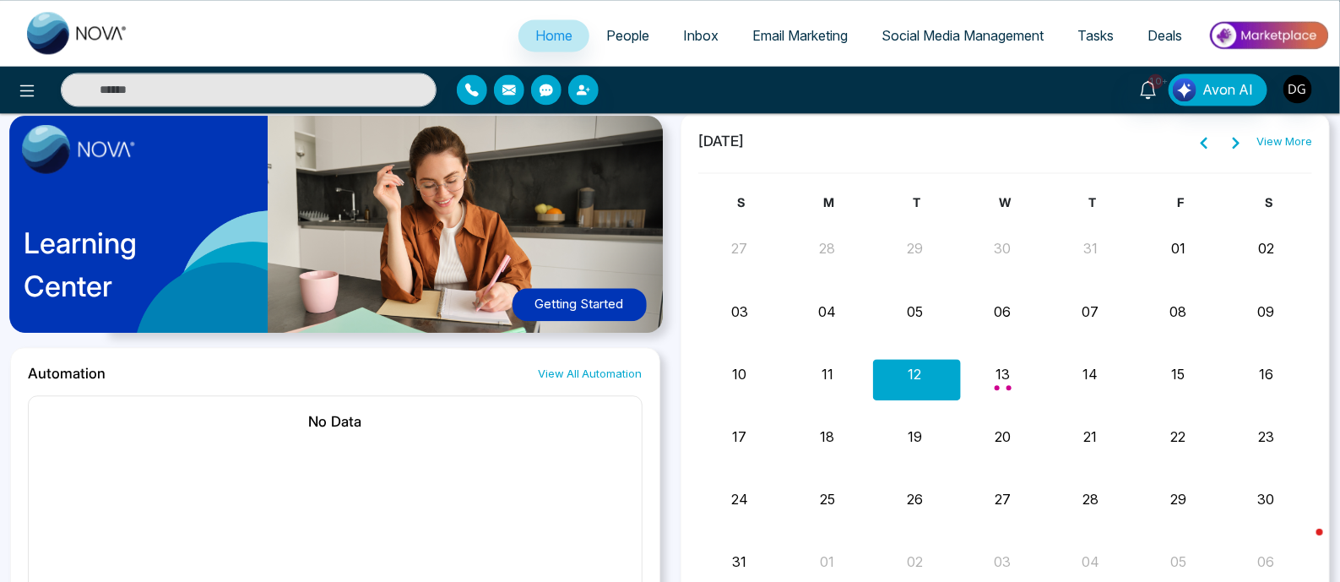
scroll to position [1474, 0]
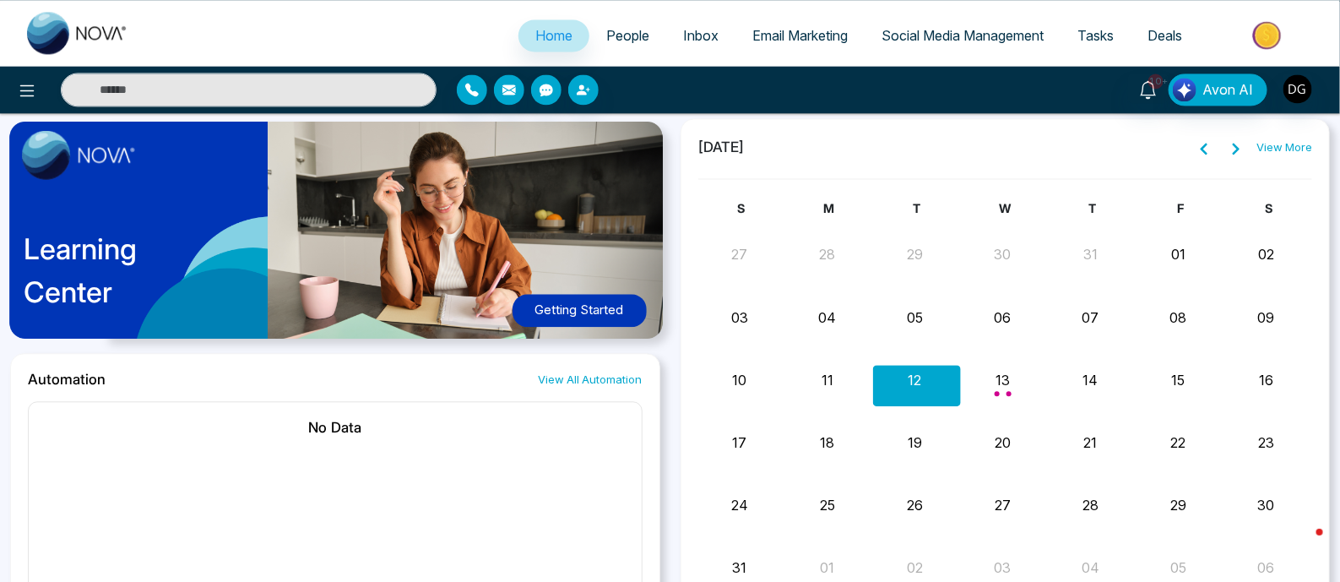
click at [625, 44] on link "People" at bounding box center [628, 35] width 77 height 32
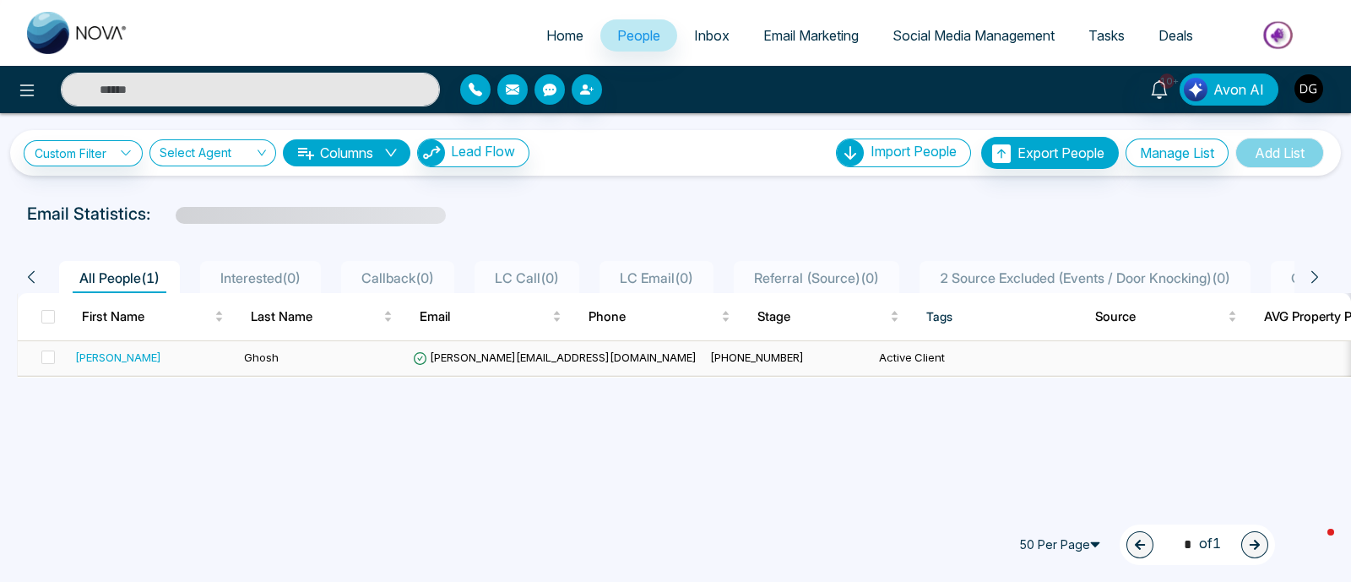
click at [106, 354] on div "[PERSON_NAME]" at bounding box center [118, 357] width 86 height 17
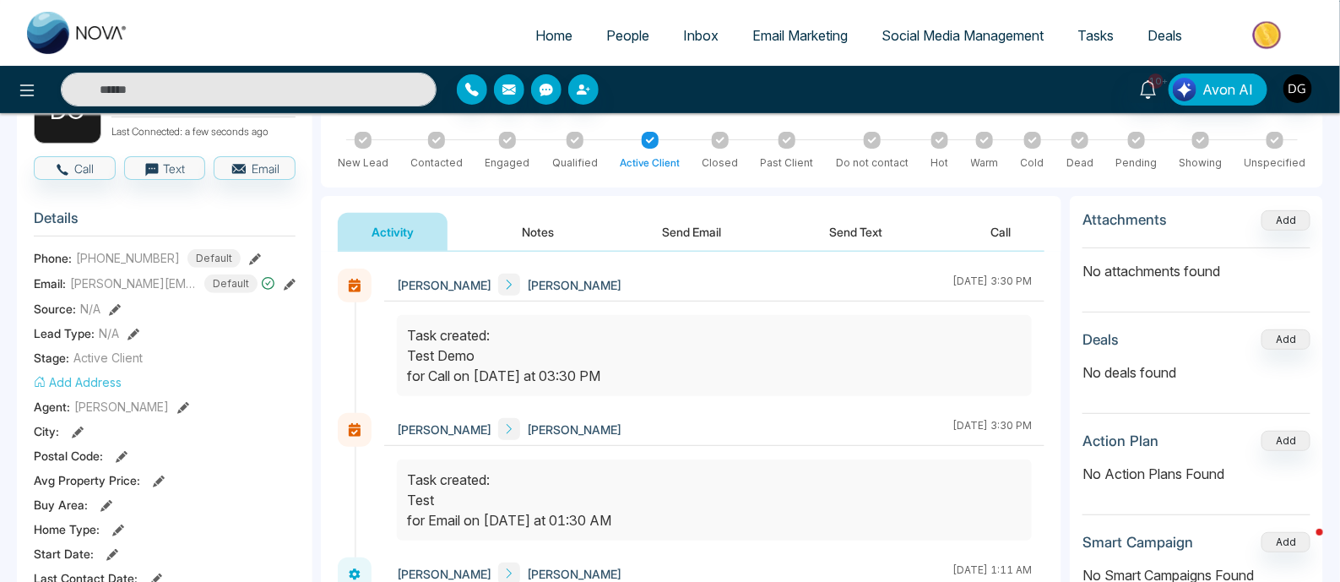
scroll to position [210, 0]
